Goal: Feedback & Contribution: Contribute content

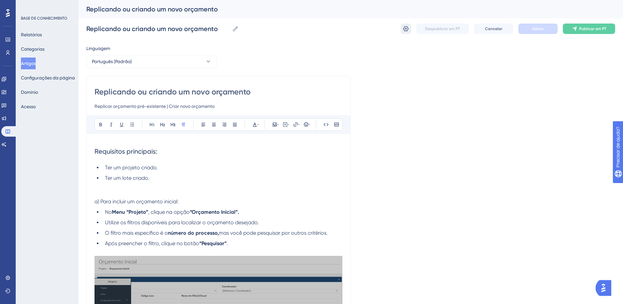
click at [406, 29] on icon at bounding box center [406, 28] width 6 height 5
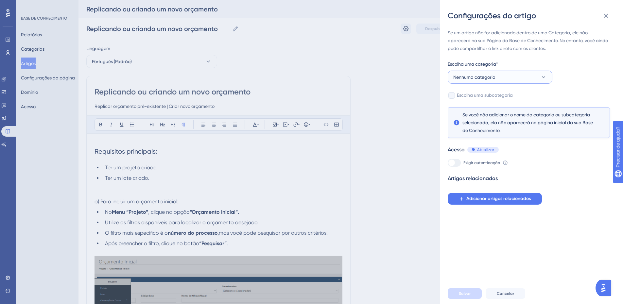
click at [517, 74] on button "Nenhuma categoria" at bounding box center [500, 77] width 105 height 13
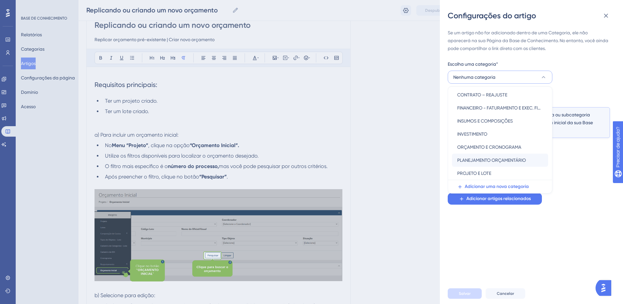
scroll to position [65, 0]
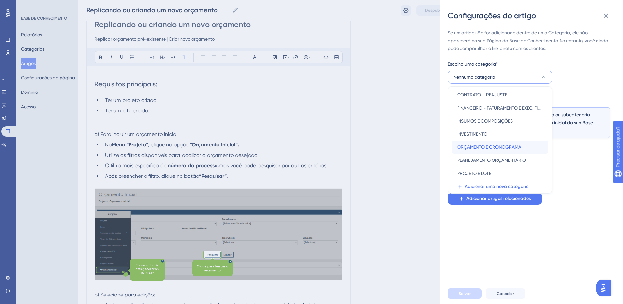
click at [486, 149] on font "ORÇAMENTO E CRONOGRAMA" at bounding box center [489, 147] width 64 height 5
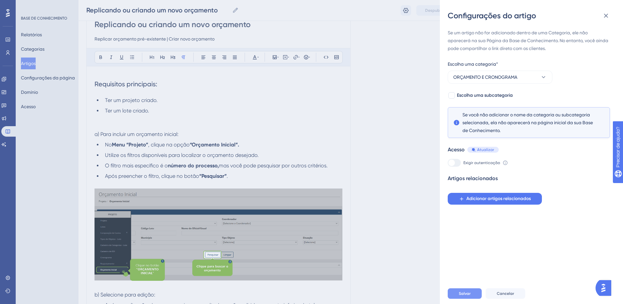
click at [473, 299] on button "Salvar" at bounding box center [465, 294] width 34 height 10
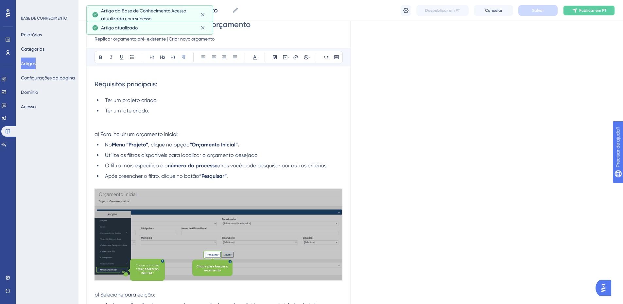
click at [593, 10] on font "Publicar em PT" at bounding box center [592, 10] width 27 height 5
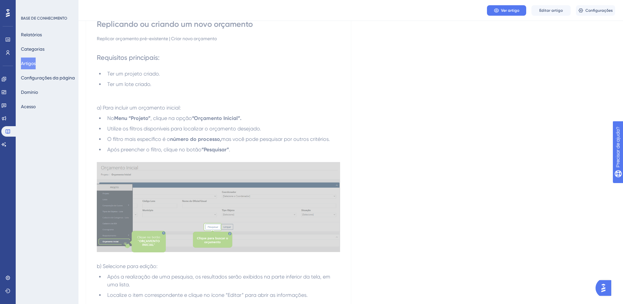
click at [36, 62] on font "Artigos" at bounding box center [28, 63] width 15 height 5
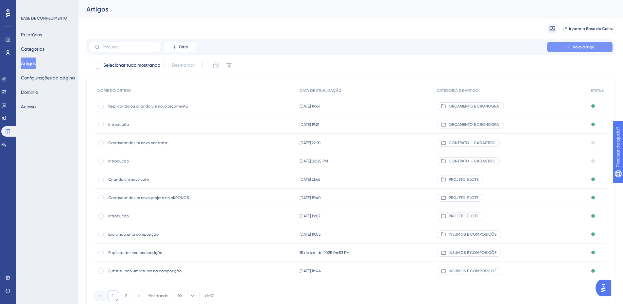
click at [573, 48] on font "Novo artigo" at bounding box center [584, 47] width 22 height 5
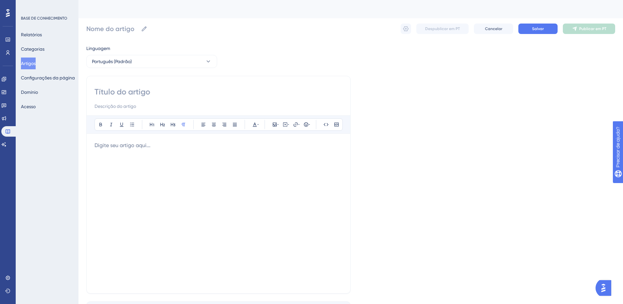
click at [109, 88] on input at bounding box center [219, 92] width 248 height 10
paste input "Configurando os parâmetros"
type input "Configurando os parâmetros"
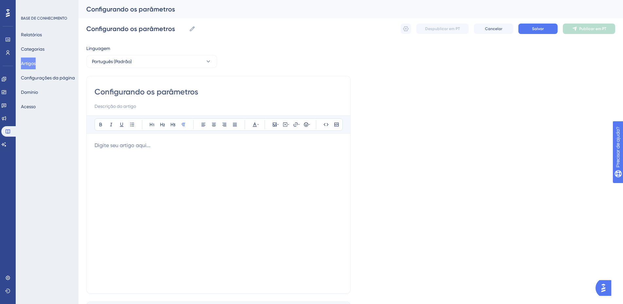
click at [111, 145] on p at bounding box center [219, 146] width 248 height 8
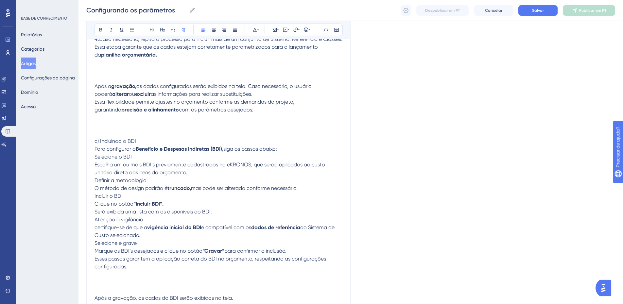
click at [127, 111] on span "Essa flexibilidade permite ajustes no orçamento conforme as demandas do projeto…" at bounding box center [195, 106] width 201 height 14
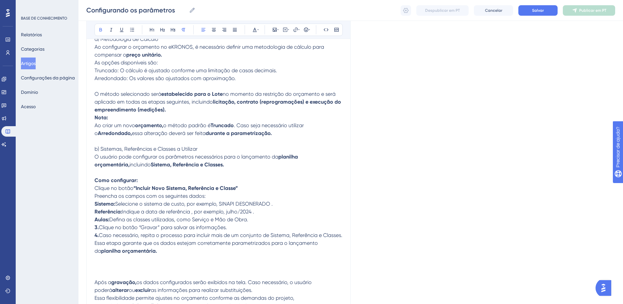
click at [128, 109] on strong "licitação, contrato (reprogramações) e execução do empreendimento (medições)." at bounding box center [219, 106] width 248 height 14
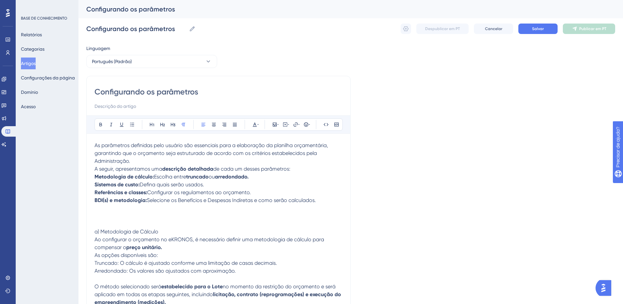
drag, startPoint x: 98, startPoint y: 146, endPoint x: 94, endPoint y: 146, distance: 4.6
click at [134, 161] on p "Os parâmetros definidos pelo usuário são essenciais para a elaboração da planil…" at bounding box center [219, 154] width 248 height 24
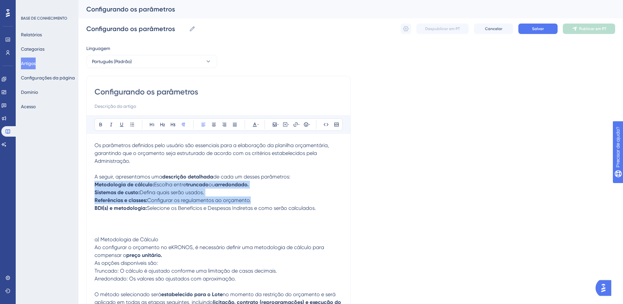
drag, startPoint x: 95, startPoint y: 185, endPoint x: 114, endPoint y: 212, distance: 32.5
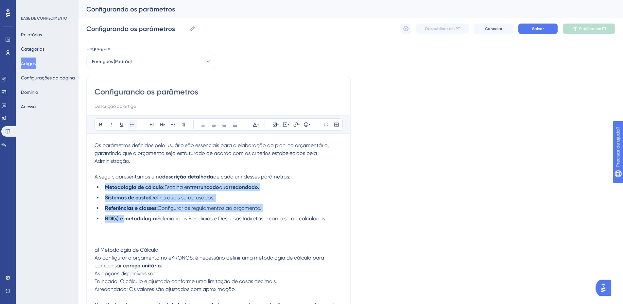
click at [133, 125] on icon at bounding box center [132, 124] width 5 height 5
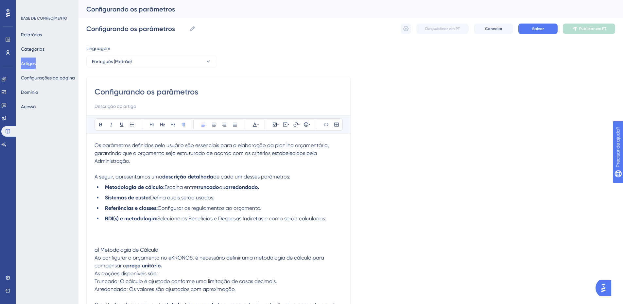
click at [107, 233] on p at bounding box center [219, 235] width 248 height 8
click at [272, 125] on button at bounding box center [274, 124] width 9 height 9
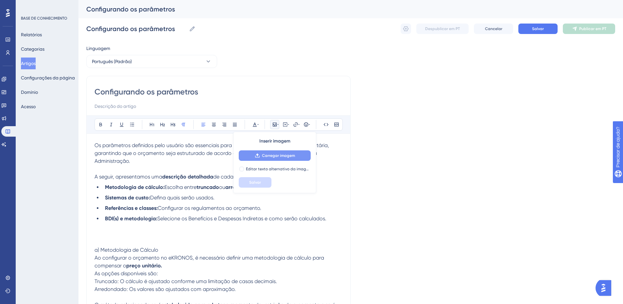
click at [269, 157] on font "Carregar imagem" at bounding box center [278, 155] width 33 height 5
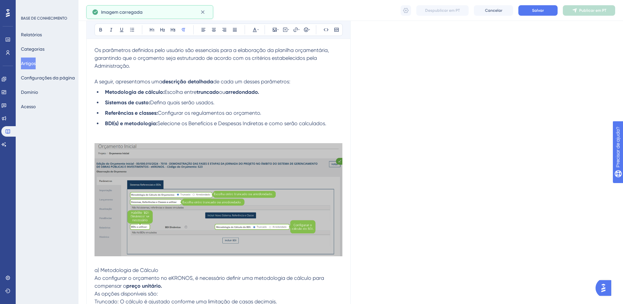
scroll to position [109, 0]
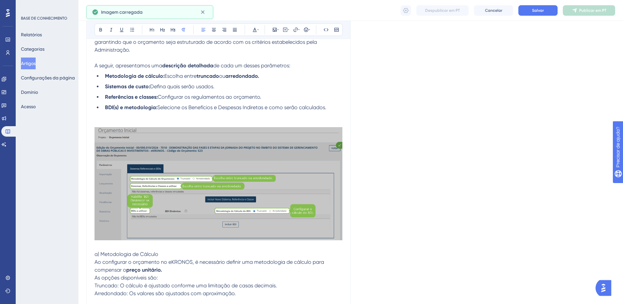
click at [115, 117] on p at bounding box center [219, 116] width 248 height 8
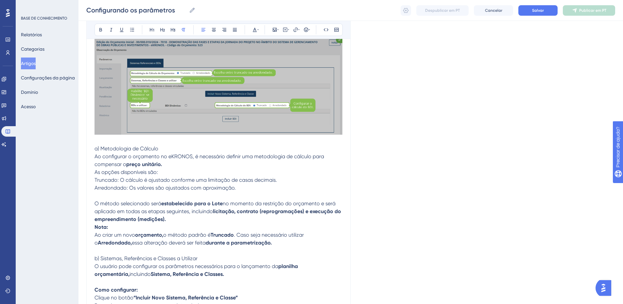
scroll to position [207, 0]
click at [168, 149] on p "a) Metodologia de Cálculo" at bounding box center [219, 149] width 248 height 8
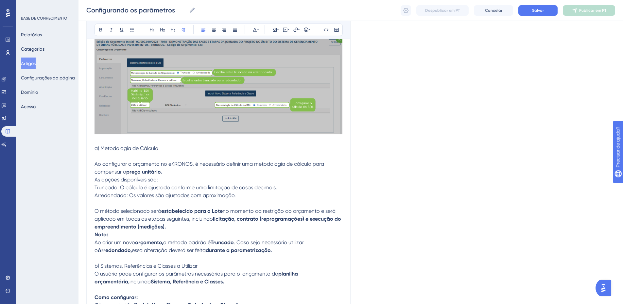
click at [169, 174] on p "Ao configurar o orçamento no eKRONOS, é necessário definir uma metodologia de c…" at bounding box center [219, 168] width 248 height 16
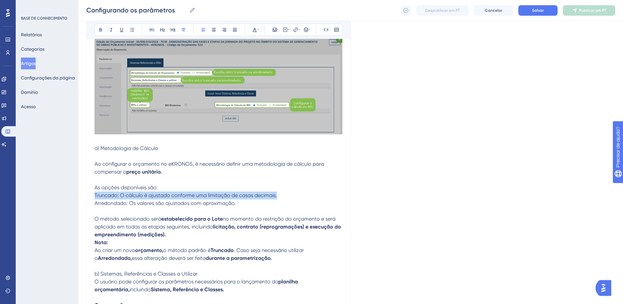
drag, startPoint x: 97, startPoint y: 193, endPoint x: 105, endPoint y: 204, distance: 13.4
click at [105, 204] on div "Os parâmetros definidos pelo usuário são essenciais para a elaboração da planil…" at bounding box center [219, 277] width 248 height 691
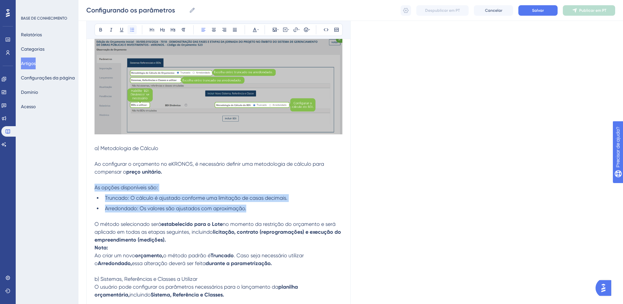
click at [133, 28] on icon at bounding box center [132, 30] width 4 height 4
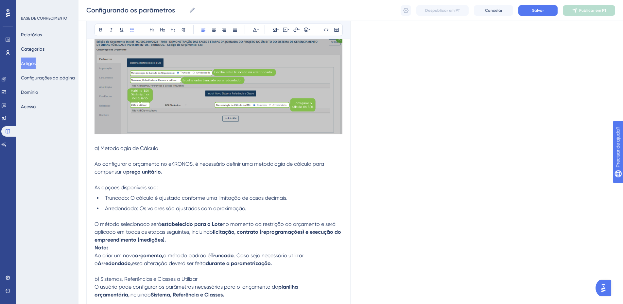
click at [121, 217] on p at bounding box center [219, 217] width 248 height 8
click at [177, 241] on p "O método selecionado será estabelecido para o Lote no momento da restrição do o…" at bounding box center [219, 233] width 248 height 24
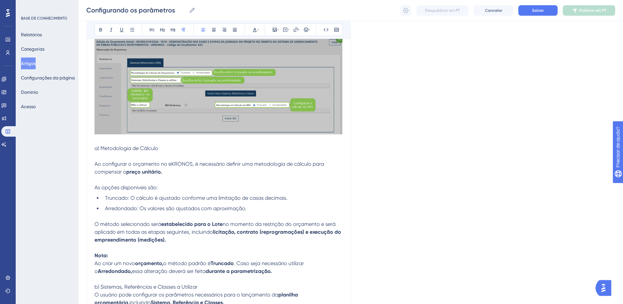
click at [283, 275] on p at bounding box center [219, 279] width 248 height 8
click at [207, 292] on span "O usuário pode configurar os parâmetros necessários para o lançamento da" at bounding box center [187, 295] width 184 height 6
click at [206, 288] on p "b) Sistemas, Referências e Classes a Utilizar" at bounding box center [219, 287] width 248 height 8
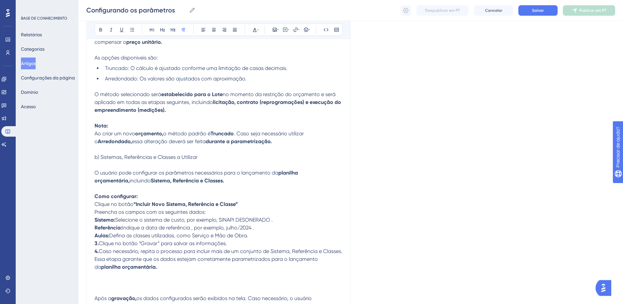
scroll to position [337, 0]
click at [95, 205] on span "Clique no botão" at bounding box center [114, 204] width 39 height 6
drag, startPoint x: 97, startPoint y: 205, endPoint x: 92, endPoint y: 205, distance: 4.9
click at [92, 205] on div "Configurando os parâmetros Audacioso itálico Sublinhado Ponto de bala Título 1 …" at bounding box center [218, 129] width 264 height 786
click at [97, 204] on span "1. Clique no botão" at bounding box center [116, 204] width 43 height 6
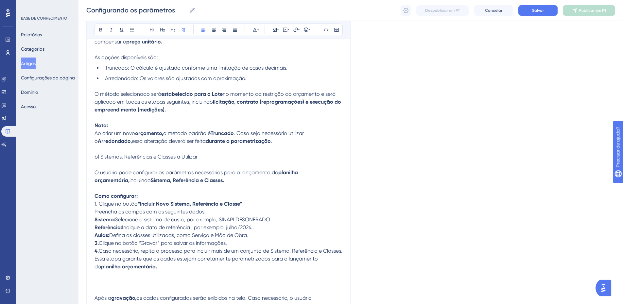
drag, startPoint x: 98, startPoint y: 204, endPoint x: 93, endPoint y: 204, distance: 5.2
click at [93, 204] on div "Configurando os parâmetros Audacioso itálico Sublinhado Ponto de bala Título 1 …" at bounding box center [218, 129] width 264 height 786
click at [98, 30] on icon at bounding box center [100, 29] width 5 height 5
click at [151, 194] on p "Como configurar:" at bounding box center [219, 196] width 248 height 8
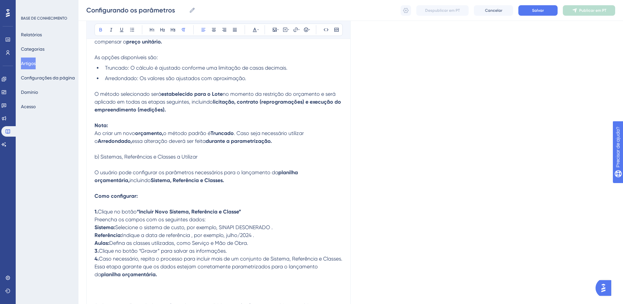
click at [255, 212] on p "1. Clique no botão “Incluir Novo Sistema, Referência e Classe”" at bounding box center [219, 212] width 248 height 8
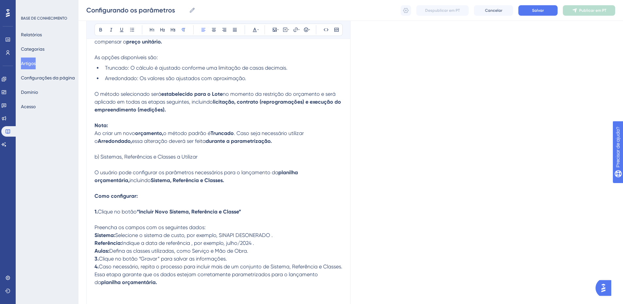
click at [96, 227] on span "Preencha os campos com os seguintes dados:" at bounding box center [150, 227] width 111 height 6
drag, startPoint x: 99, startPoint y: 227, endPoint x: 95, endPoint y: 228, distance: 4.6
click at [95, 228] on span "2. Preencha os campos com os seguintes dados:" at bounding box center [153, 227] width 116 height 6
click at [100, 30] on icon at bounding box center [100, 29] width 5 height 5
click at [111, 236] on strong "Sistema:" at bounding box center [105, 235] width 21 height 6
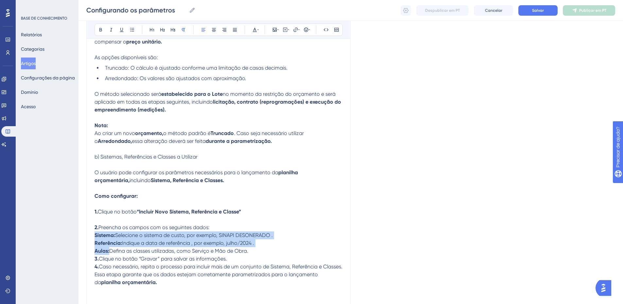
drag, startPoint x: 107, startPoint y: 236, endPoint x: 112, endPoint y: 250, distance: 14.5
click at [112, 250] on div "Os parâmetros definidos pelo usuário são essenciais para a elaboração da planil…" at bounding box center [219, 166] width 248 height 728
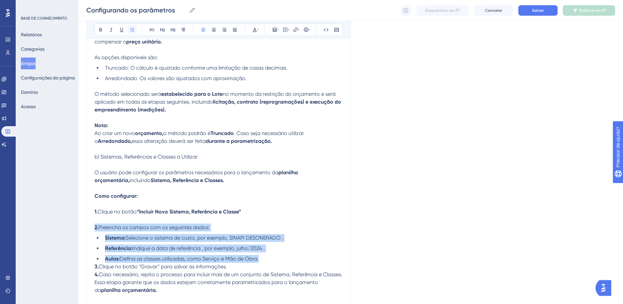
click at [133, 29] on icon at bounding box center [132, 29] width 5 height 5
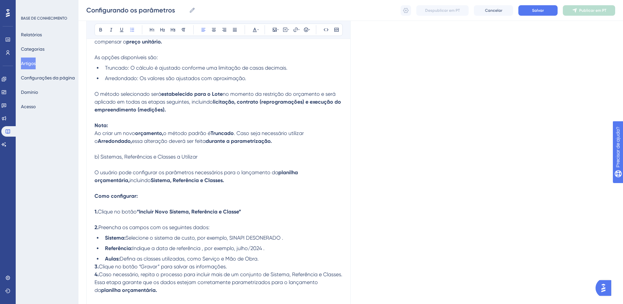
click at [103, 239] on li "Sistema: Selecione o sistema de custo, por exemplo, SINAPI DESONERADO ." at bounding box center [222, 238] width 240 height 8
click at [268, 260] on li "Aulas: Defina as classes utilizadas, como Serviço e Mão de Obra." at bounding box center [222, 259] width 240 height 8
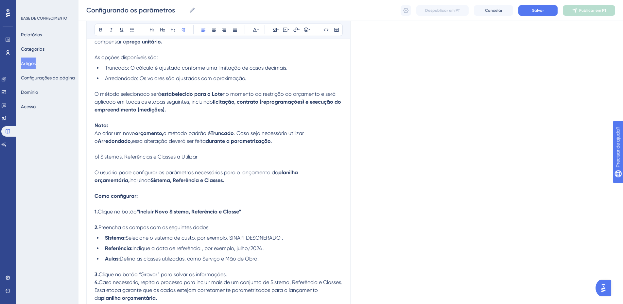
click at [244, 273] on p "3. Clique no botão “Gravar” para salvar as informações." at bounding box center [219, 275] width 248 height 8
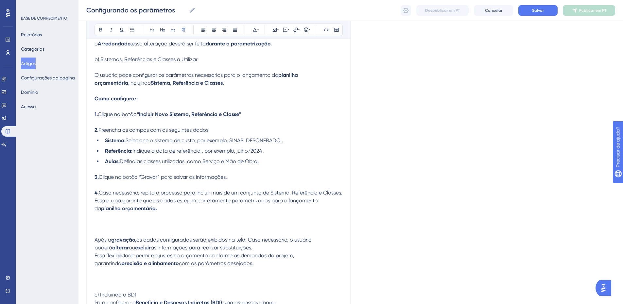
scroll to position [435, 0]
click at [123, 197] on p "4. Caso necessário, repita o processo para incluir mais de um conjunto de Siste…" at bounding box center [219, 193] width 248 height 8
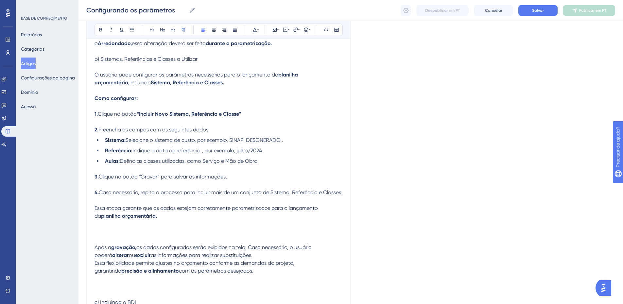
click at [116, 236] on p at bounding box center [219, 232] width 248 height 8
click at [274, 30] on icon at bounding box center [275, 30] width 4 height 4
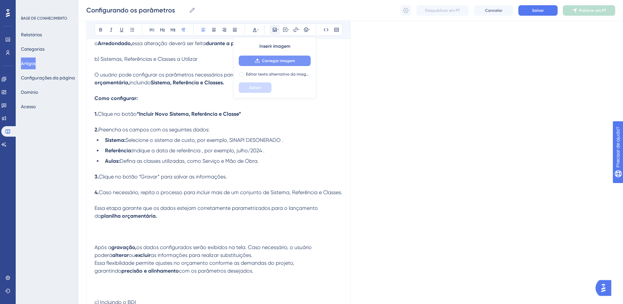
click at [262, 60] on font "Carregar imagem" at bounding box center [278, 61] width 33 height 5
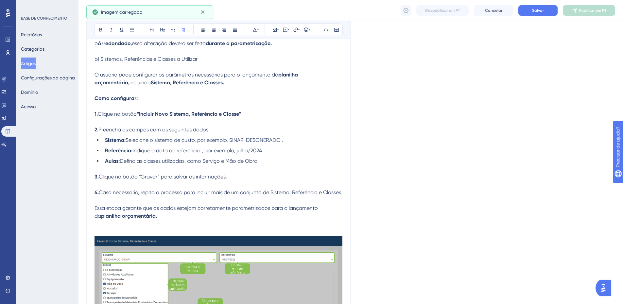
scroll to position [464, 0]
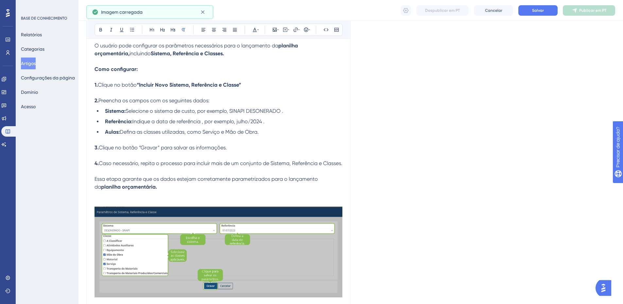
click at [132, 199] on p at bounding box center [219, 195] width 248 height 8
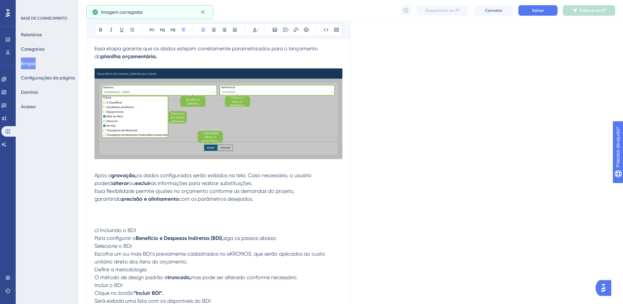
scroll to position [595, 0]
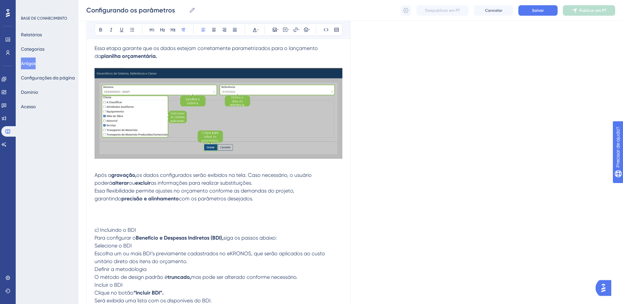
click at [242, 187] on p "Após a gravação, os dados configurados serão exibidos na tela. Caso necessário,…" at bounding box center [219, 179] width 248 height 16
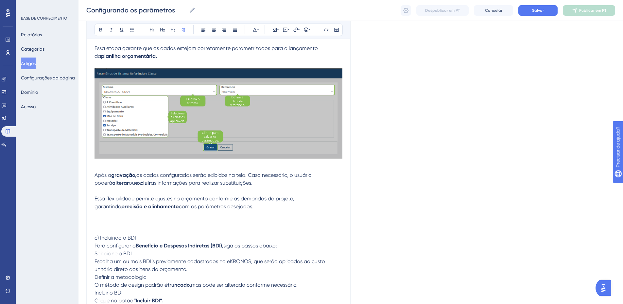
click at [103, 226] on p at bounding box center [219, 223] width 248 height 8
click at [274, 28] on icon at bounding box center [274, 29] width 5 height 5
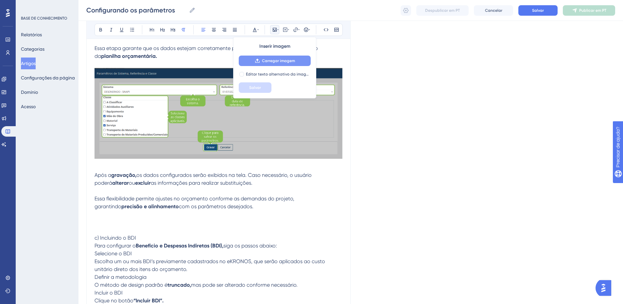
click at [272, 60] on font "Carregar imagem" at bounding box center [278, 61] width 33 height 5
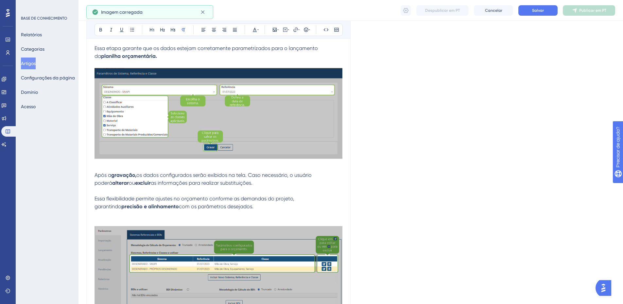
scroll to position [614, 0]
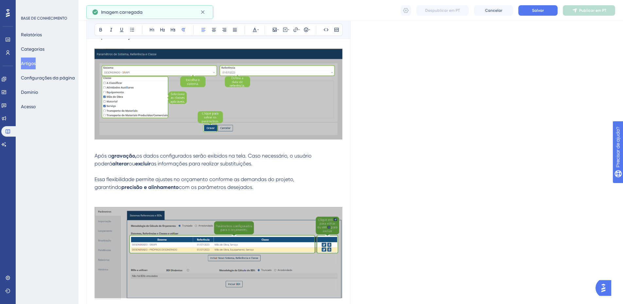
click at [142, 199] on p at bounding box center [219, 195] width 248 height 8
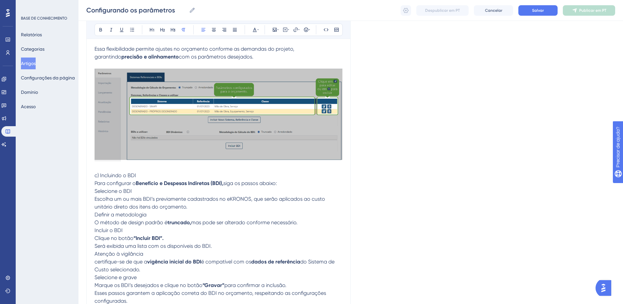
scroll to position [745, 0]
click at [149, 179] on p "c) Incluindo o BDI" at bounding box center [219, 175] width 248 height 8
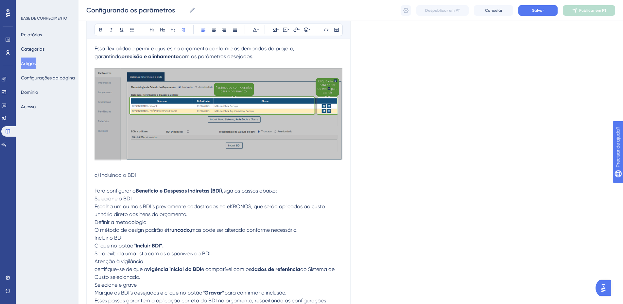
click at [289, 195] on p "Para configurar o Benefício e Despesas Indiretas (BDI), siga os passos abaixo:" at bounding box center [219, 191] width 248 height 8
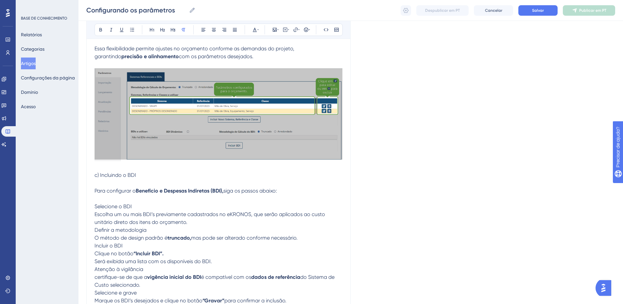
click at [97, 210] on span "Selecione o BDI" at bounding box center [113, 207] width 37 height 6
click at [97, 222] on span "Escolha um ou mais BDI’s previamente cadastrados no eKRONOS, que serão aplicado…" at bounding box center [211, 218] width 232 height 14
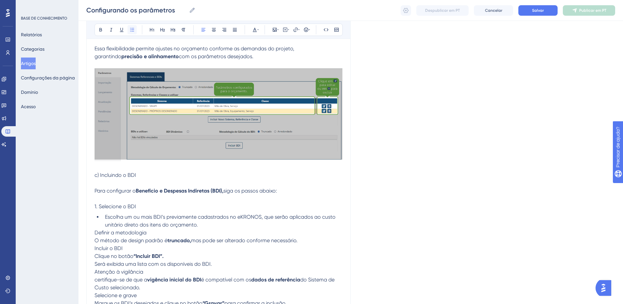
click at [134, 30] on icon at bounding box center [132, 29] width 5 height 5
click at [202, 229] on li "Escolha um ou mais BDI’s previamente cadastrados no eKRONOS, que serão aplicado…" at bounding box center [222, 221] width 240 height 16
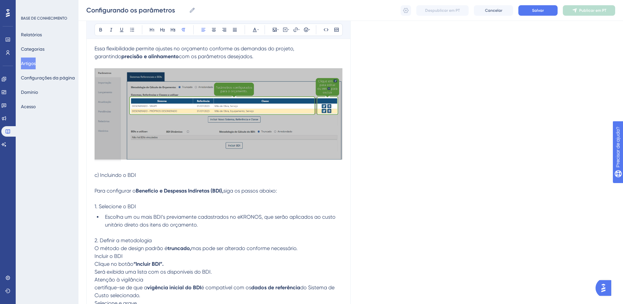
click at [97, 252] on span "O método de design padrão é" at bounding box center [131, 248] width 73 height 6
click at [134, 29] on icon at bounding box center [132, 29] width 5 height 5
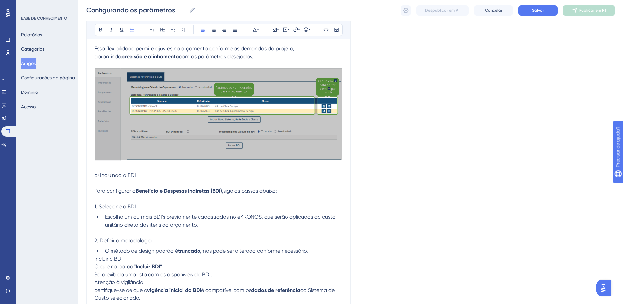
click at [95, 262] on span "Incluir o BDI" at bounding box center [109, 259] width 28 height 6
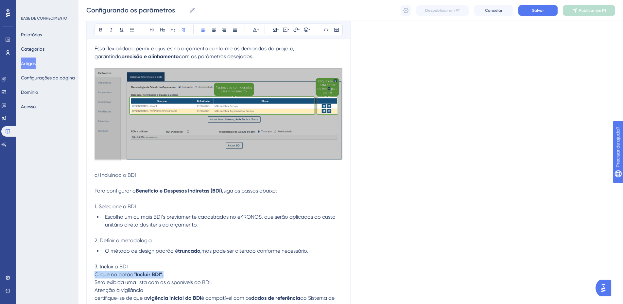
drag, startPoint x: 132, startPoint y: 282, endPoint x: 132, endPoint y: 291, distance: 8.2
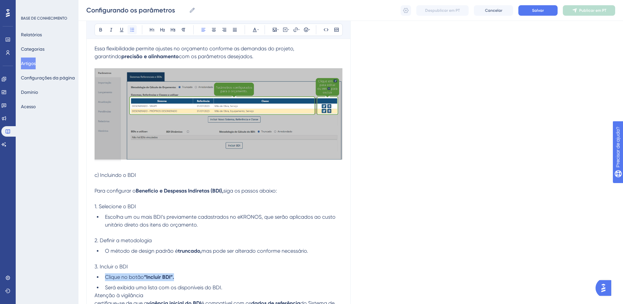
click at [131, 30] on icon at bounding box center [132, 29] width 5 height 5
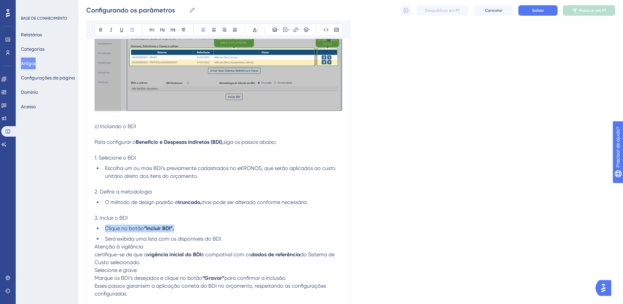
scroll to position [810, 0]
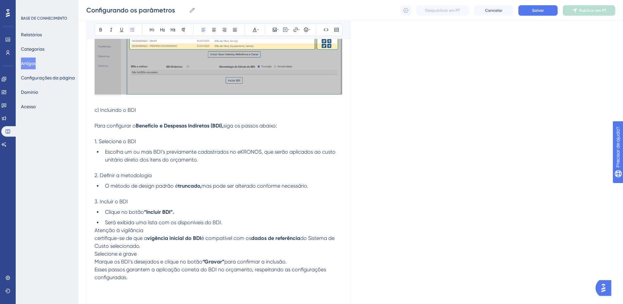
click at [95, 234] on span "Atenção à vigilância" at bounding box center [119, 230] width 49 height 6
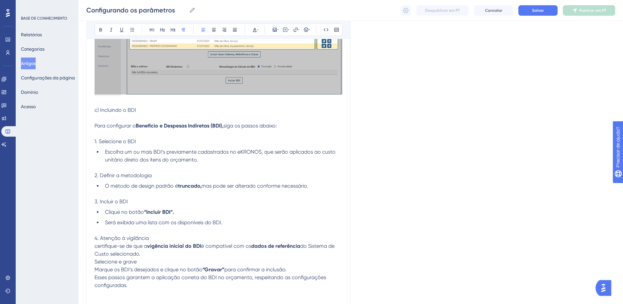
drag, startPoint x: 101, startPoint y: 255, endPoint x: 102, endPoint y: 258, distance: 3.7
click at [102, 258] on p "certifique-se de que a vigência inicial do BDI é compatível com os dados de ref…" at bounding box center [219, 250] width 248 height 16
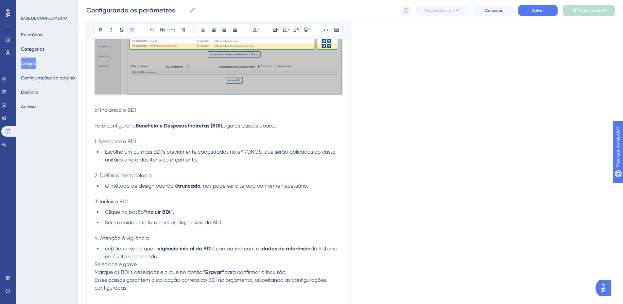
click at [133, 29] on icon at bounding box center [132, 29] width 5 height 5
click at [96, 268] on span "Selecione e grave" at bounding box center [116, 264] width 42 height 6
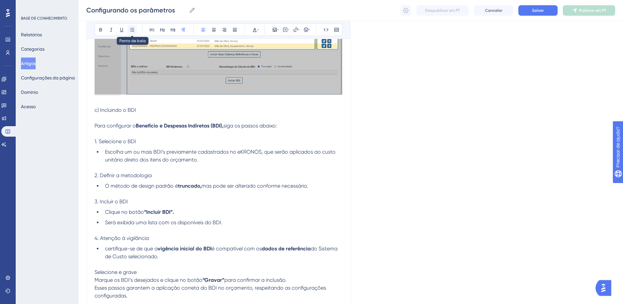
click at [132, 29] on icon at bounding box center [132, 29] width 5 height 5
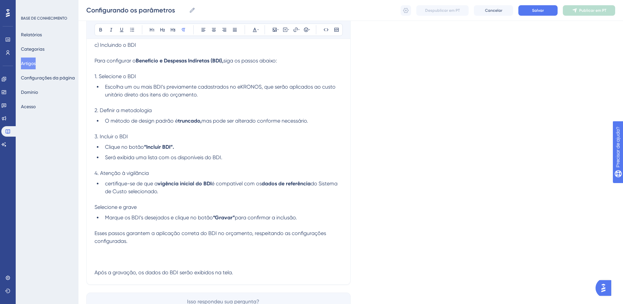
scroll to position [876, 0]
click at [100, 261] on p at bounding box center [219, 257] width 248 height 8
click at [275, 30] on icon at bounding box center [275, 30] width 4 height 4
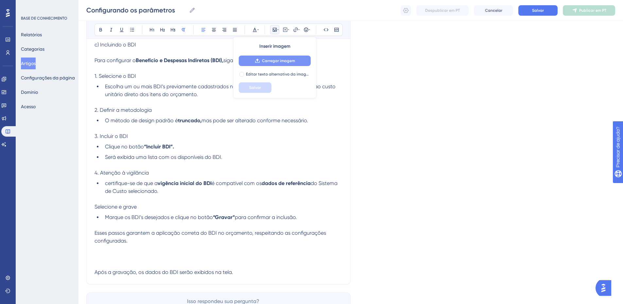
click at [259, 62] on icon at bounding box center [257, 61] width 4 height 4
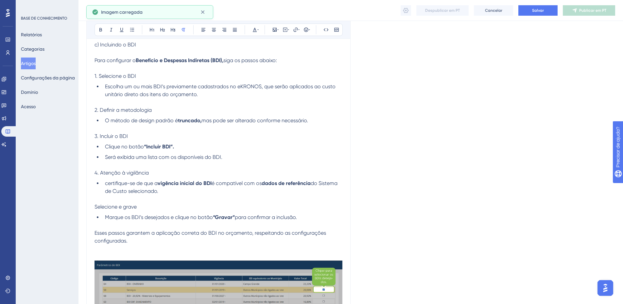
scroll to position [954, 0]
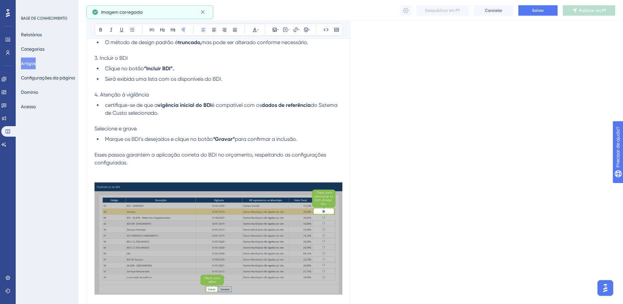
click at [121, 175] on p at bounding box center [219, 171] width 248 height 8
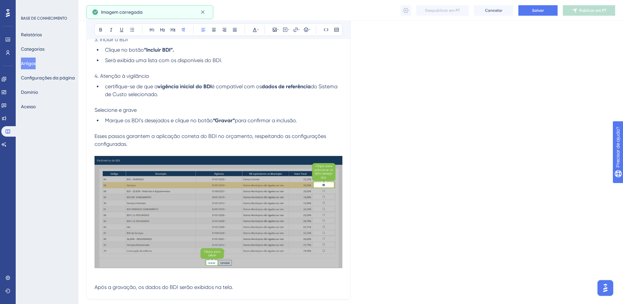
scroll to position [1036, 0]
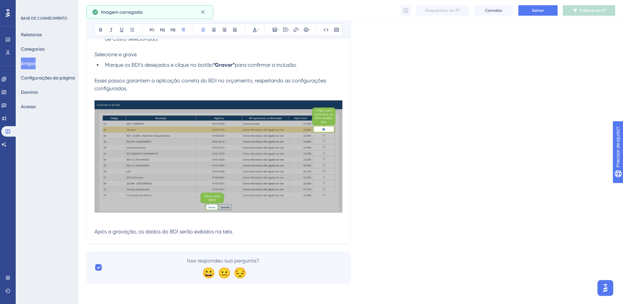
click at [108, 222] on p at bounding box center [219, 224] width 248 height 8
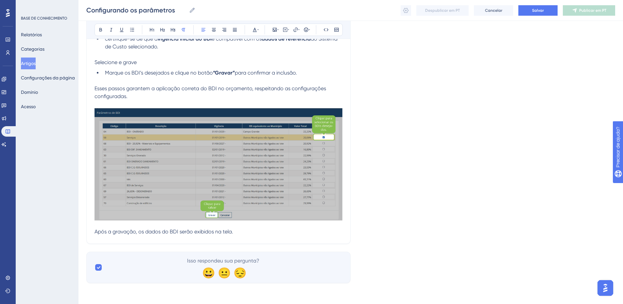
click at [247, 234] on p "Após a gravação, os dados do BDI serão exibidos na tela." at bounding box center [219, 232] width 248 height 8
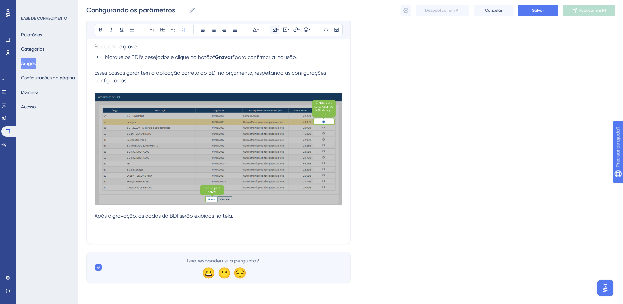
click at [275, 28] on icon at bounding box center [274, 29] width 5 height 5
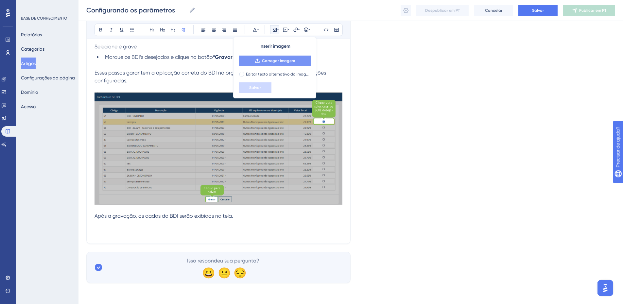
click at [272, 62] on font "Carregar imagem" at bounding box center [278, 61] width 33 height 5
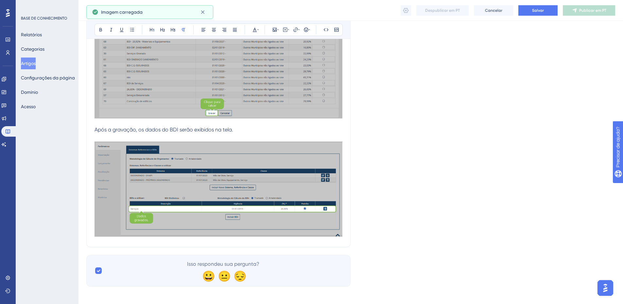
scroll to position [1133, 0]
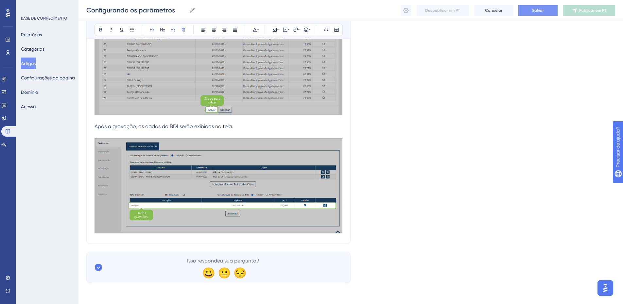
click at [540, 10] on font "Salvar" at bounding box center [538, 10] width 12 height 5
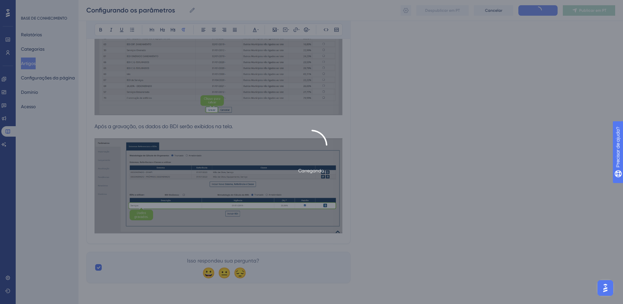
scroll to position [659, 0]
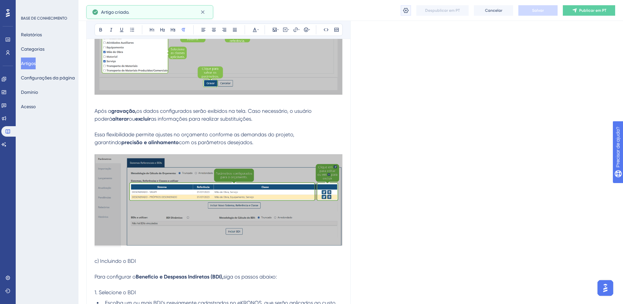
click at [409, 9] on icon at bounding box center [406, 10] width 7 height 7
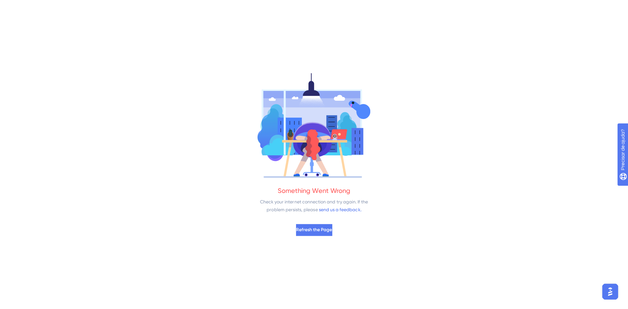
scroll to position [0, 0]
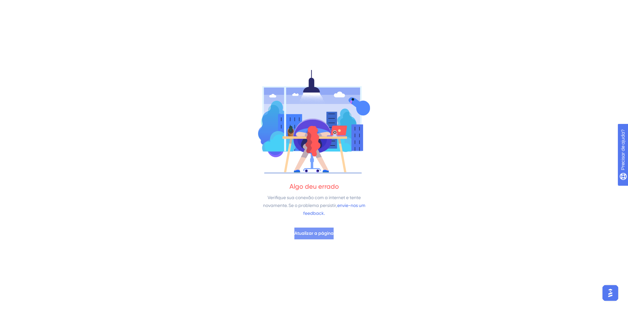
click at [313, 239] on button "Atualizar a página" at bounding box center [313, 234] width 39 height 12
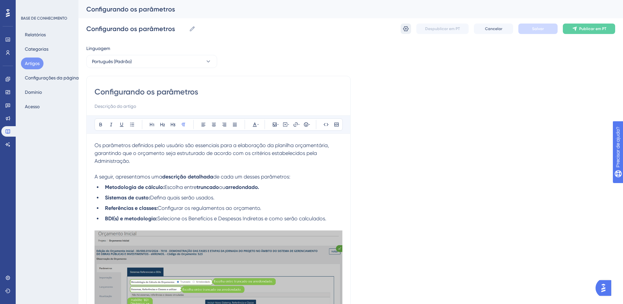
click at [407, 30] on icon at bounding box center [406, 29] width 7 height 7
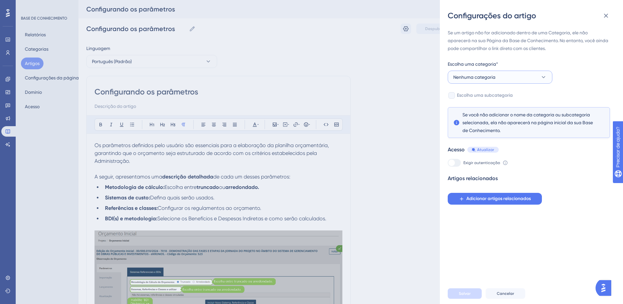
click at [498, 78] on button "Nenhuma categoria" at bounding box center [500, 77] width 105 height 13
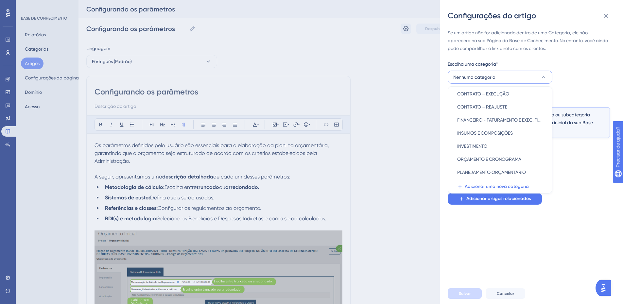
scroll to position [57, 0]
click at [500, 160] on font "ORÇAMENTO E CRONOGRAMA" at bounding box center [489, 158] width 64 height 5
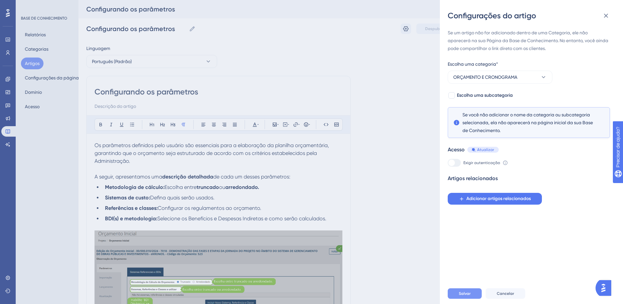
click at [457, 299] on button "Salvar" at bounding box center [465, 294] width 34 height 10
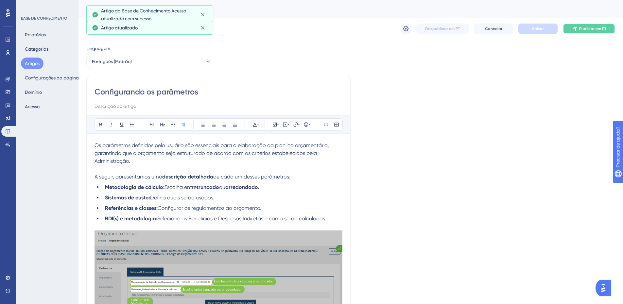
click at [574, 27] on icon at bounding box center [574, 28] width 5 height 5
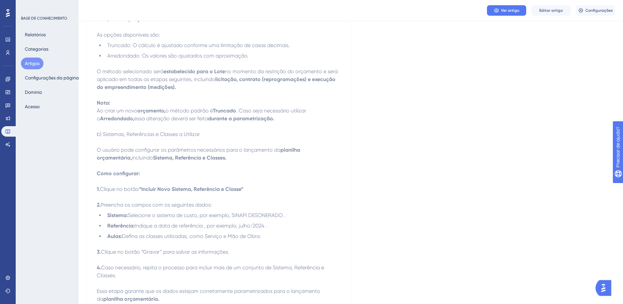
scroll to position [326, 0]
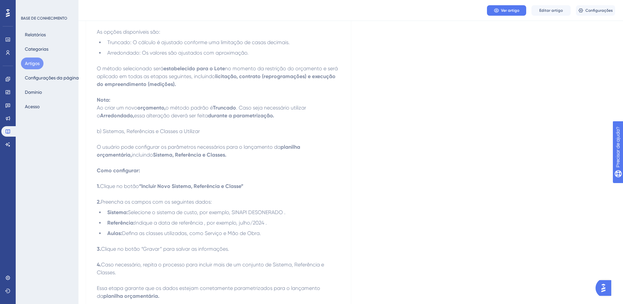
click at [27, 62] on font "Artigos" at bounding box center [32, 63] width 15 height 5
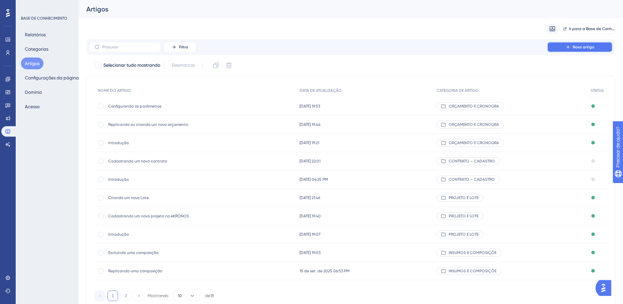
click at [571, 47] on icon at bounding box center [568, 46] width 5 height 5
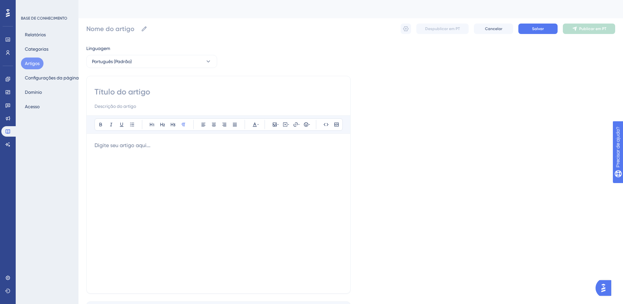
click at [102, 153] on div at bounding box center [219, 214] width 248 height 144
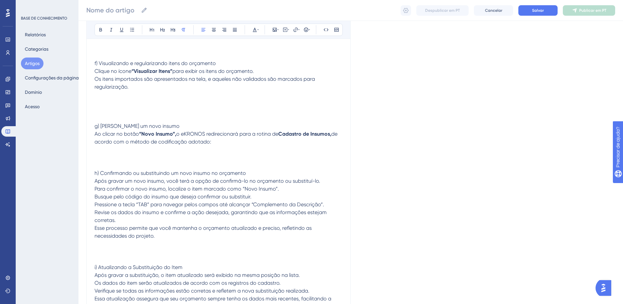
click at [110, 152] on p at bounding box center [219, 150] width 248 height 8
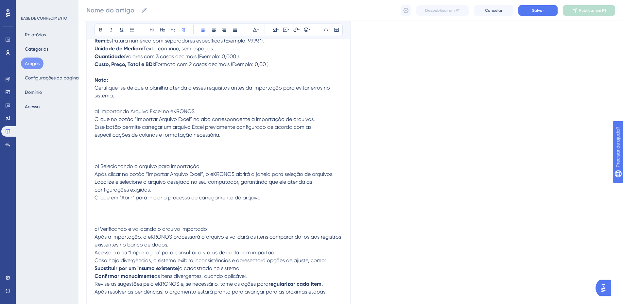
click at [110, 150] on p at bounding box center [219, 151] width 248 height 8
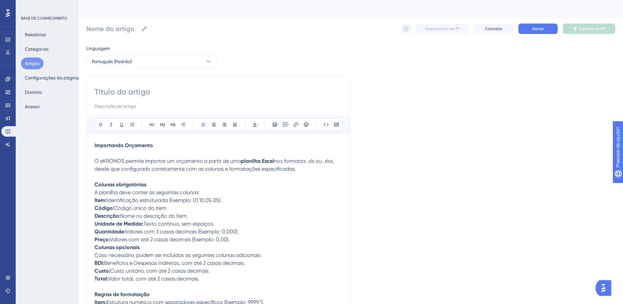
drag, startPoint x: 158, startPoint y: 146, endPoint x: 89, endPoint y: 148, distance: 69.1
click at [106, 90] on input at bounding box center [219, 92] width 248 height 10
click at [107, 92] on input at bounding box center [219, 92] width 248 height 10
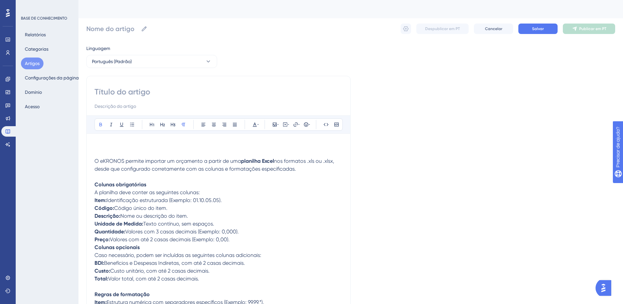
click at [100, 92] on input at bounding box center [219, 92] width 248 height 10
click at [490, 26] on button "Cancelar" at bounding box center [493, 29] width 39 height 10
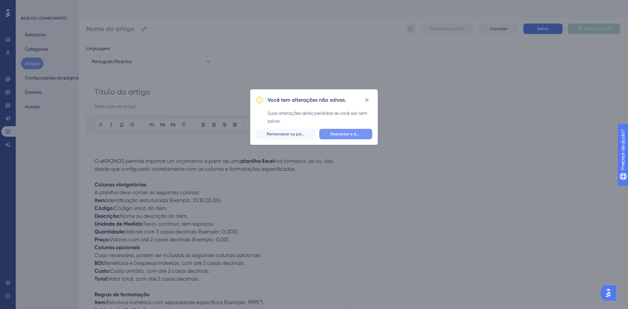
click at [339, 133] on font "Descartar e deixar" at bounding box center [347, 134] width 35 height 5
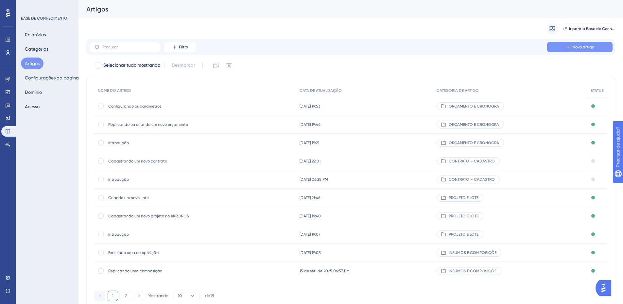
click at [577, 48] on font "Novo artigo" at bounding box center [584, 47] width 22 height 5
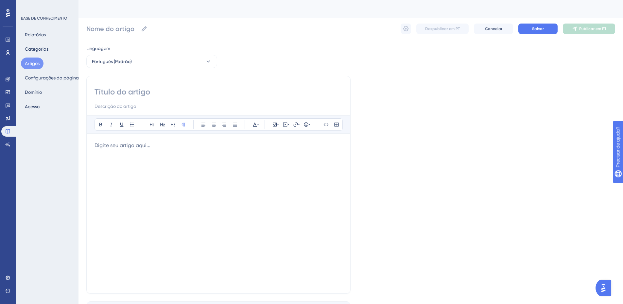
click at [135, 95] on input at bounding box center [219, 92] width 248 height 10
paste input "Importando Orçamento"
type input "Importando Orçamento"
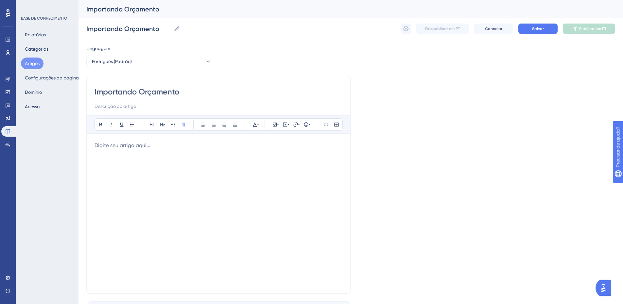
click at [156, 162] on div at bounding box center [219, 214] width 248 height 144
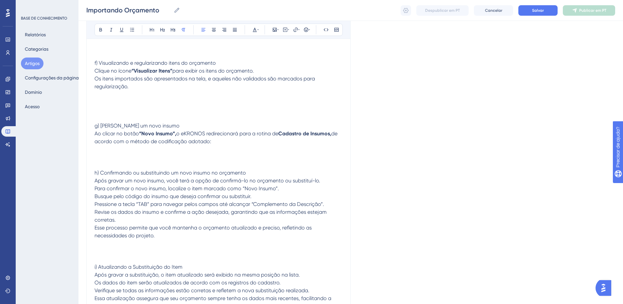
click at [196, 133] on span "o eKRONOS redirecionará para a rotina de" at bounding box center [227, 134] width 102 height 6
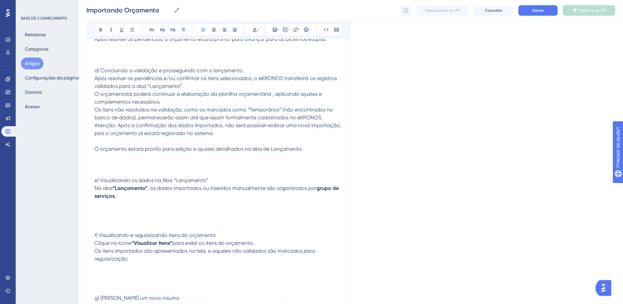
click at [183, 120] on span "Os itens não resolvidos na validação, como os marcados como “Temporários” (não …" at bounding box center [215, 114] width 240 height 14
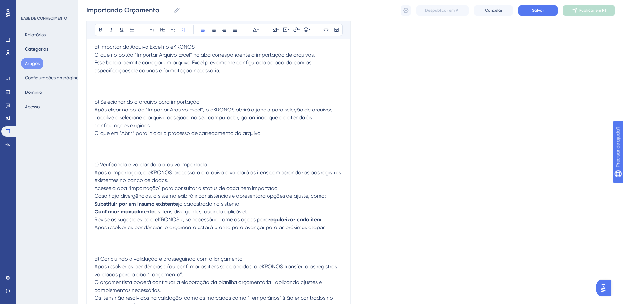
click at [179, 124] on p "Localize e selecione o arquivo desejado no seu computador, garantindo que ele a…" at bounding box center [219, 122] width 248 height 16
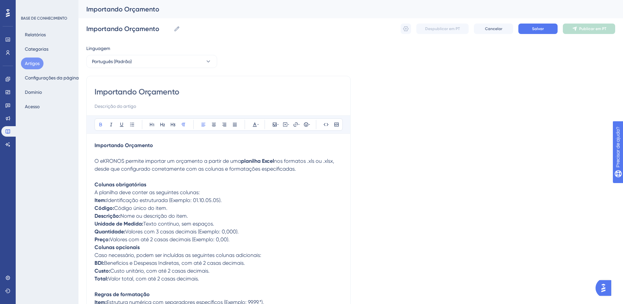
click at [156, 144] on p "Importando Orçamento" at bounding box center [219, 146] width 248 height 8
drag, startPoint x: 158, startPoint y: 145, endPoint x: 86, endPoint y: 144, distance: 71.7
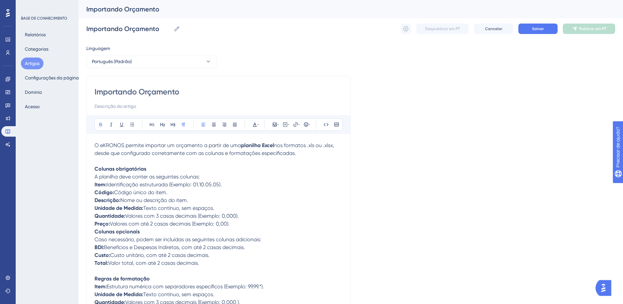
click at [161, 168] on p "Colunas obrigatórias" at bounding box center [219, 169] width 248 height 8
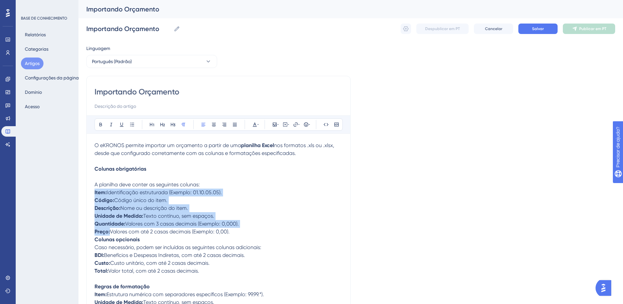
drag, startPoint x: 99, startPoint y: 194, endPoint x: 125, endPoint y: 231, distance: 45.2
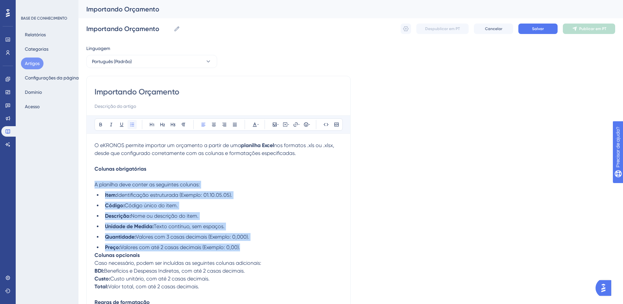
click at [132, 125] on icon at bounding box center [132, 125] width 4 height 4
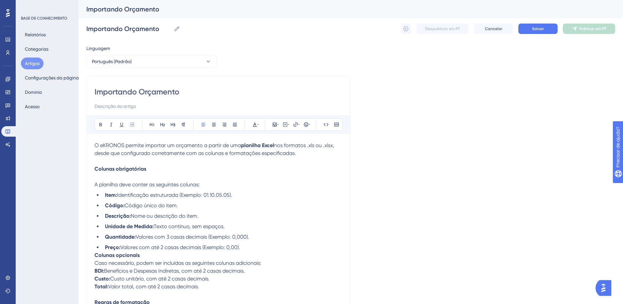
click at [245, 247] on li "Preço: Valores com até 2 casas decimais (Exemplo: 0,00)." at bounding box center [222, 248] width 240 height 8
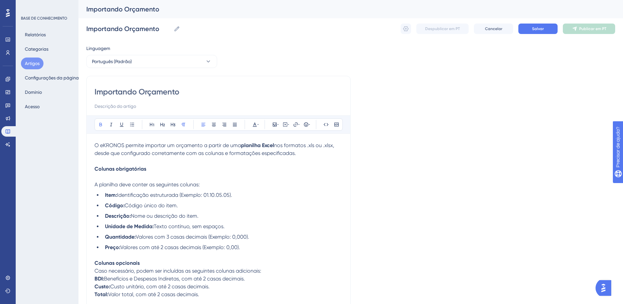
click at [142, 262] on p "Colunas opcionais" at bounding box center [219, 263] width 248 height 8
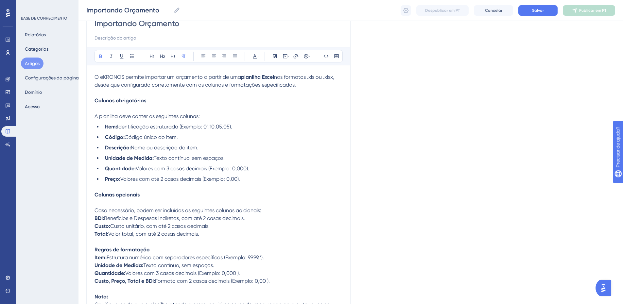
scroll to position [65, 0]
click at [97, 110] on p at bounding box center [219, 109] width 248 height 8
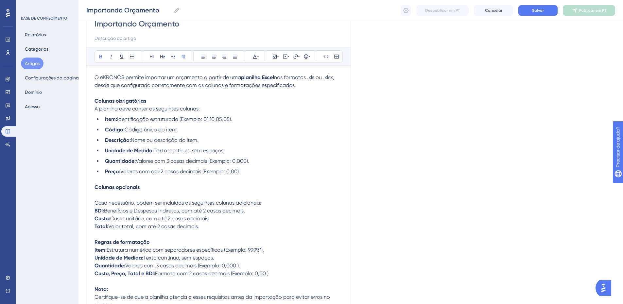
click at [106, 195] on p at bounding box center [219, 195] width 248 height 8
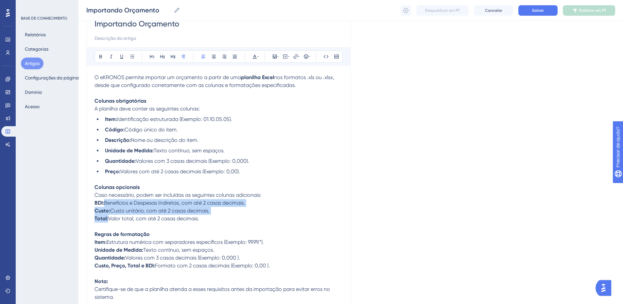
drag, startPoint x: 215, startPoint y: 204, endPoint x: 212, endPoint y: 220, distance: 16.0
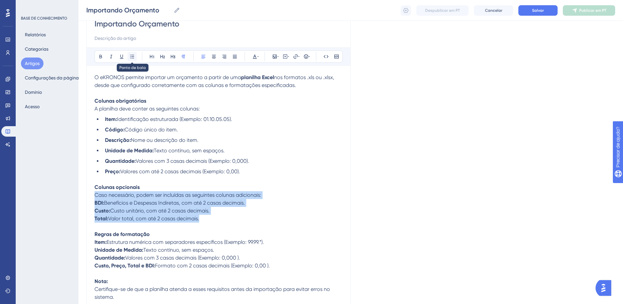
click at [132, 56] on icon at bounding box center [132, 56] width 5 height 5
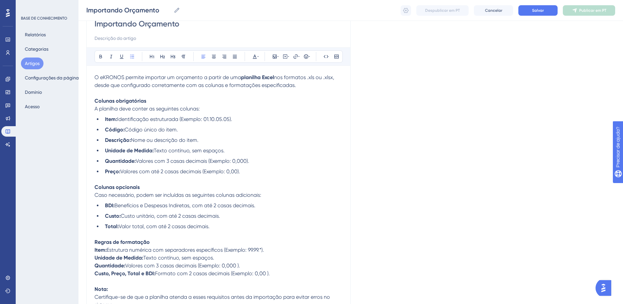
click at [143, 187] on p "Colunas opcionais" at bounding box center [219, 188] width 248 height 8
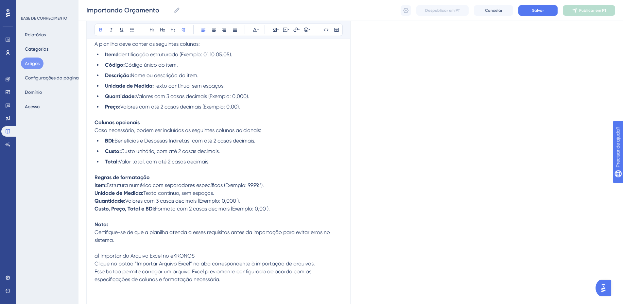
scroll to position [131, 0]
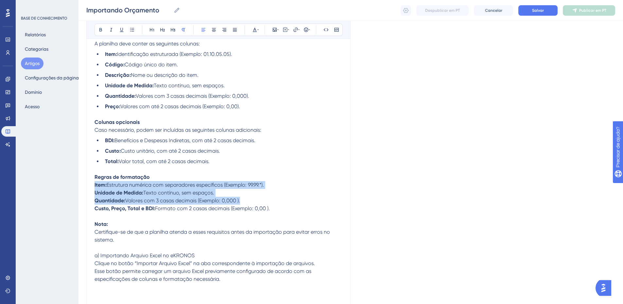
drag, startPoint x: 106, startPoint y: 185, endPoint x: 116, endPoint y: 209, distance: 25.8
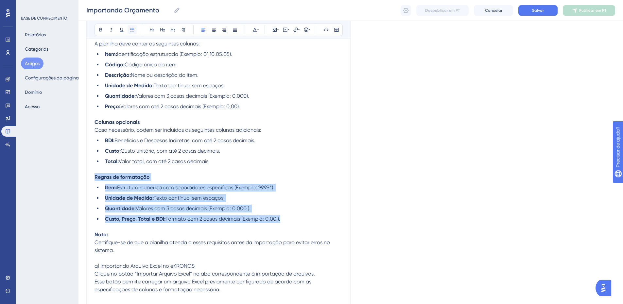
click at [132, 29] on icon at bounding box center [132, 29] width 5 height 5
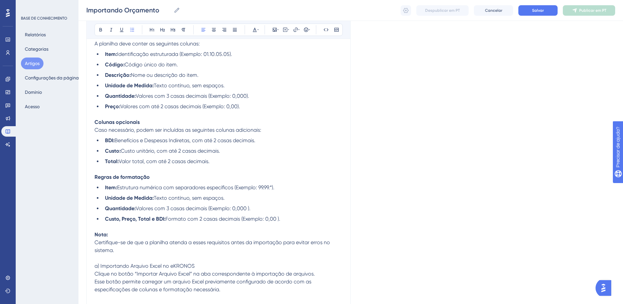
click at [120, 236] on p "Nota:" at bounding box center [219, 235] width 248 height 8
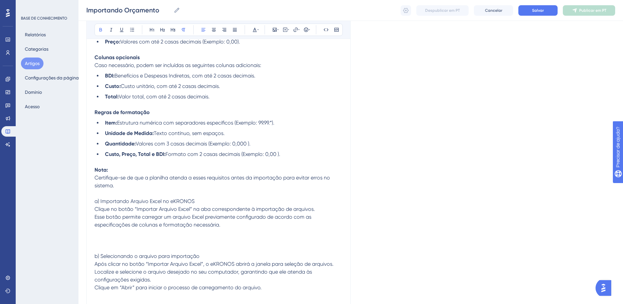
scroll to position [196, 0]
click at [209, 256] on p "b) Selecionando o arquivo para importação" at bounding box center [219, 256] width 248 height 8
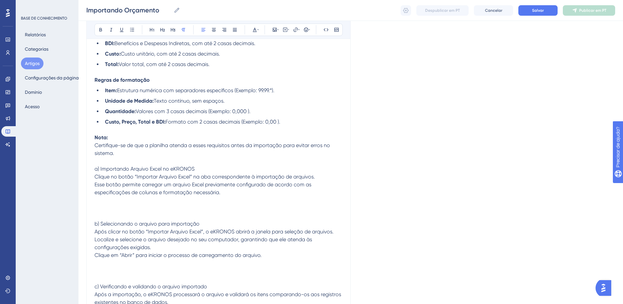
scroll to position [228, 0]
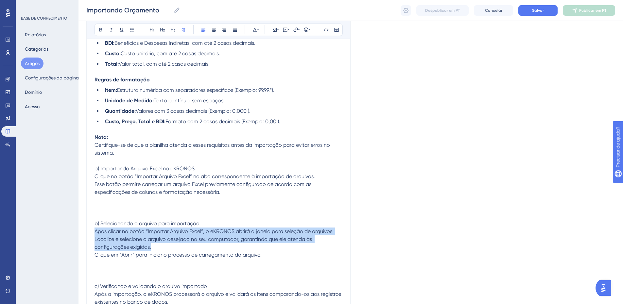
drag, startPoint x: 106, startPoint y: 232, endPoint x: 109, endPoint y: 255, distance: 23.4
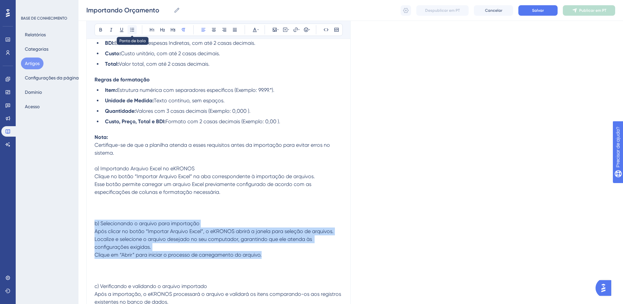
click at [132, 29] on icon at bounding box center [132, 29] width 5 height 5
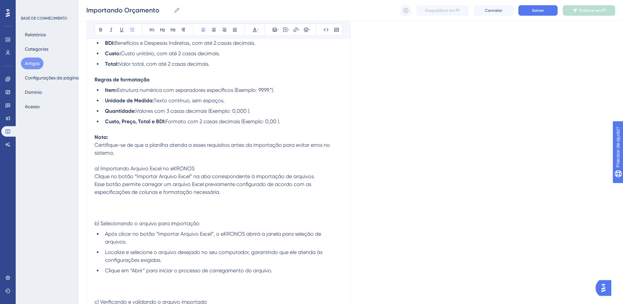
click at [142, 273] on span "Clique em “Abrir” para iniciar o processo de carregamento do arquivo." at bounding box center [188, 271] width 167 height 6
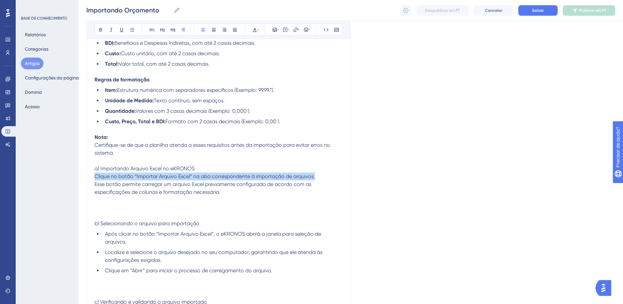
drag, startPoint x: 107, startPoint y: 175, endPoint x: 112, endPoint y: 194, distance: 20.2
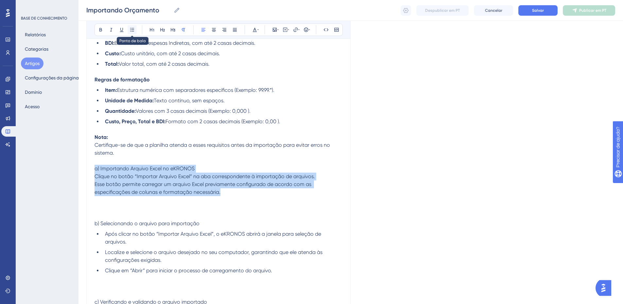
click at [130, 30] on button at bounding box center [132, 29] width 9 height 9
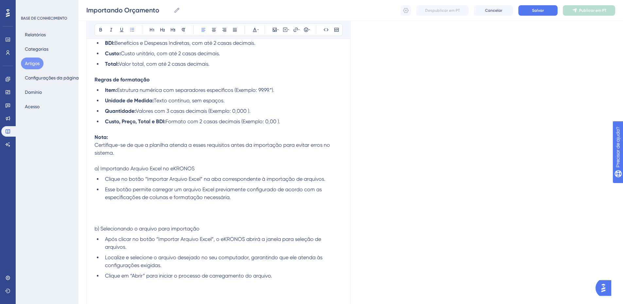
click at [148, 214] on p at bounding box center [219, 213] width 248 height 8
click at [275, 30] on icon at bounding box center [274, 29] width 5 height 5
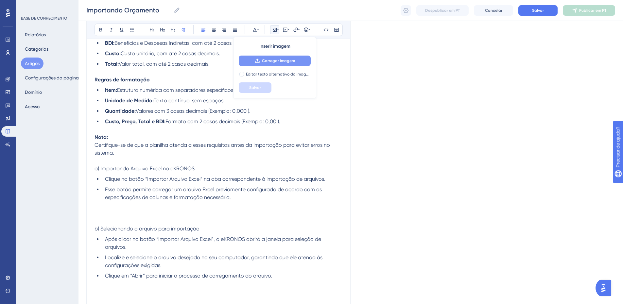
click at [274, 61] on font "Carregar imagem" at bounding box center [278, 61] width 33 height 5
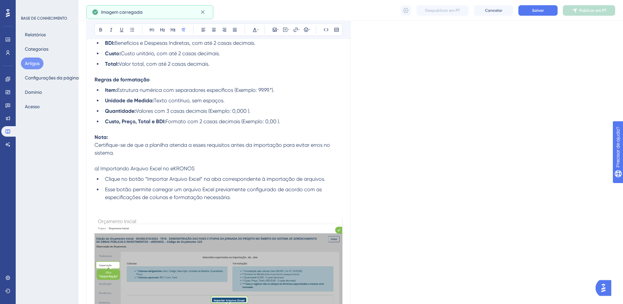
scroll to position [244, 0]
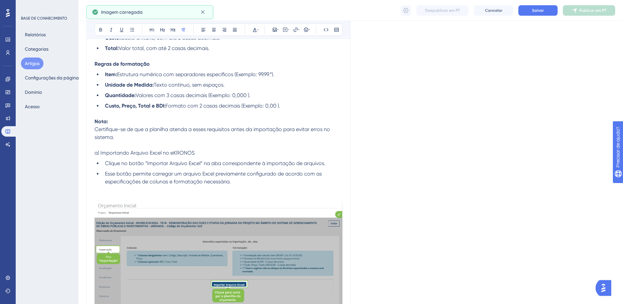
click at [134, 191] on p at bounding box center [219, 190] width 248 height 8
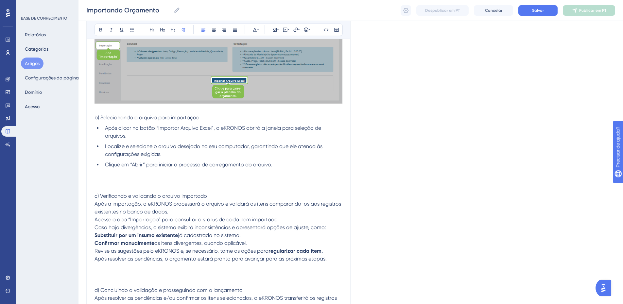
scroll to position [440, 0]
click at [142, 175] on p at bounding box center [219, 172] width 248 height 8
click at [275, 30] on icon at bounding box center [274, 29] width 5 height 5
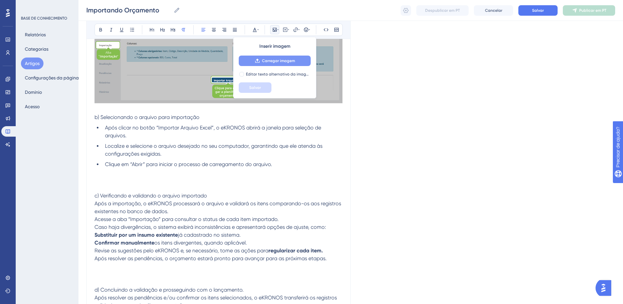
click at [269, 62] on font "Carregar imagem" at bounding box center [278, 61] width 33 height 5
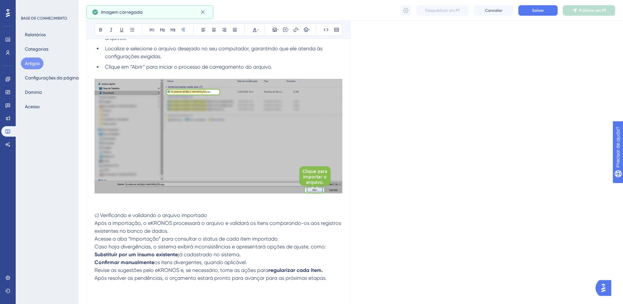
scroll to position [538, 0]
click at [271, 178] on img at bounding box center [219, 136] width 248 height 115
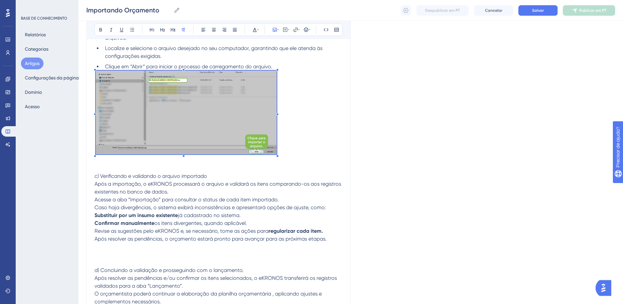
click at [275, 149] on span at bounding box center [186, 114] width 181 height 86
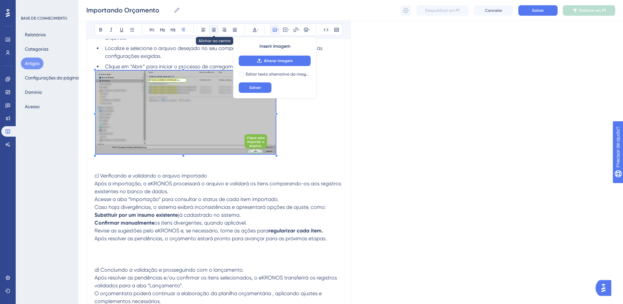
click at [213, 29] on icon at bounding box center [214, 30] width 4 height 4
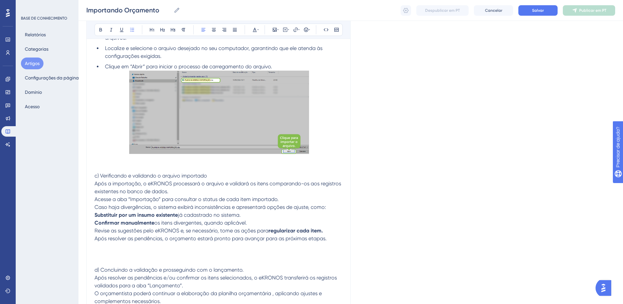
click at [286, 65] on li "Clique em “Abrir” para iniciar o processo de carregamento do arquivo." at bounding box center [222, 67] width 240 height 8
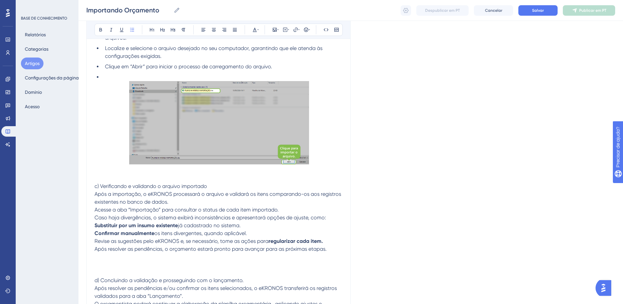
click at [148, 181] on p at bounding box center [219, 179] width 248 height 8
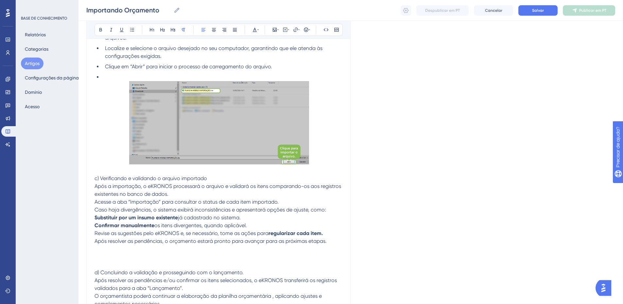
click at [100, 75] on ul "Após clicar no botão “Importar Arquivo Excel”, o eKRONOS abrirá a janela para s…" at bounding box center [219, 53] width 248 height 55
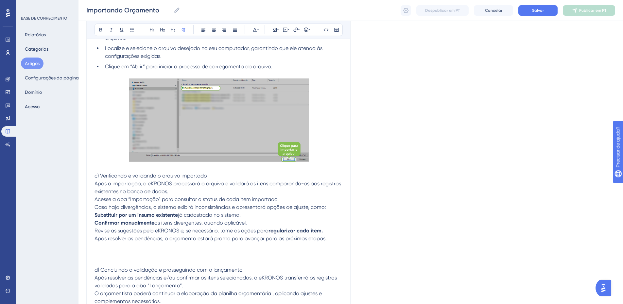
click at [230, 178] on p "c) Verificando e validando o arquivo importado" at bounding box center [219, 176] width 248 height 8
click at [96, 184] on span "Após a importação, o eKRONOS processará o arquivo e validará os itens comparand…" at bounding box center [219, 188] width 248 height 14
click at [199, 192] on p "1. Após a importação, o eKRONOS processará o arquivo e validará os itens compar…" at bounding box center [219, 188] width 248 height 16
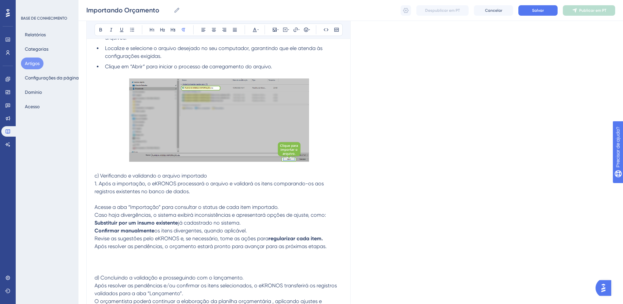
click at [95, 207] on span "Acesse a aba “Importação” para consultar o status de cada item importado." at bounding box center [187, 207] width 184 height 6
click at [290, 207] on p "2. Acesse a aba “Importação” para consultar o status de cada item importado." at bounding box center [219, 208] width 248 height 8
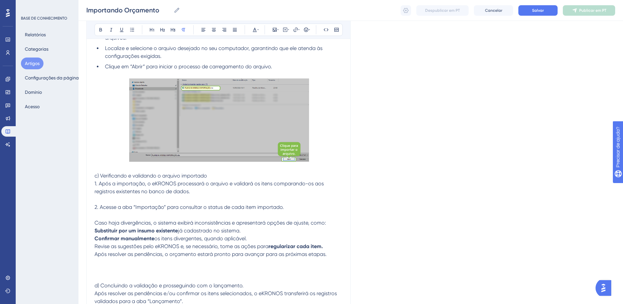
click at [216, 176] on p "c) Verificando e validando o arquivo importado" at bounding box center [219, 176] width 248 height 8
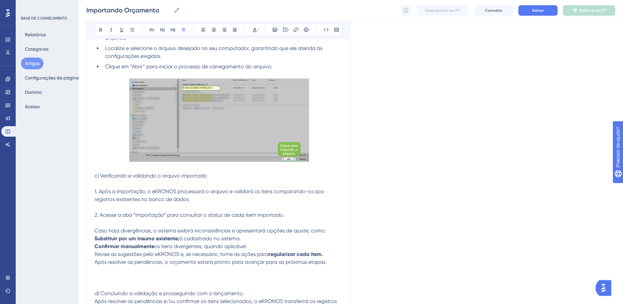
click at [94, 231] on div "Importando Orçamento Audacioso itálico Sublinhado Ponto de bala Título 1 Título…" at bounding box center [218, 124] width 264 height 1179
click at [95, 231] on span "Caso haja divergências, o sistema exibirá inconsistências e apresentará opções …" at bounding box center [211, 231] width 232 height 6
drag, startPoint x: 95, startPoint y: 239, endPoint x: 101, endPoint y: 232, distance: 9.0
click at [97, 248] on div "O eKRONOS permite importar um orçamento a partir de uma planilha Excel nos form…" at bounding box center [219, 153] width 248 height 1105
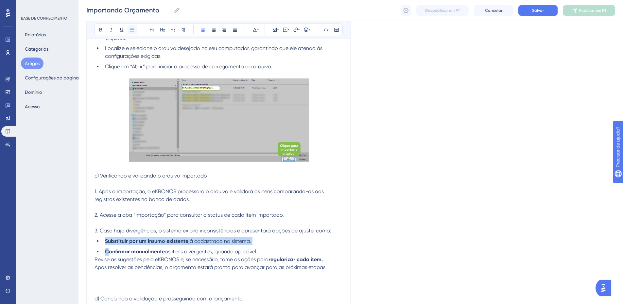
click at [133, 30] on icon at bounding box center [132, 29] width 5 height 5
click at [268, 252] on li "Confirmar manualmente os itens divergentes, quando aplicável." at bounding box center [222, 252] width 240 height 8
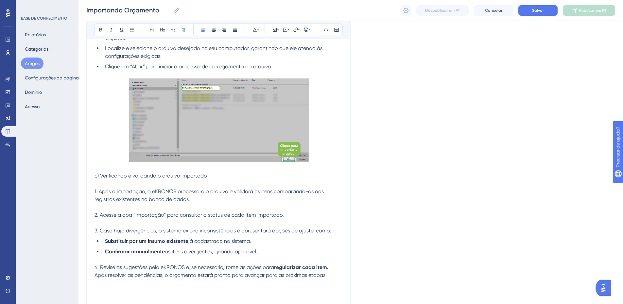
click at [95, 276] on span "Após resolver as pendências, o orçamento estará pronto para avançar para as pró…" at bounding box center [211, 275] width 232 height 6
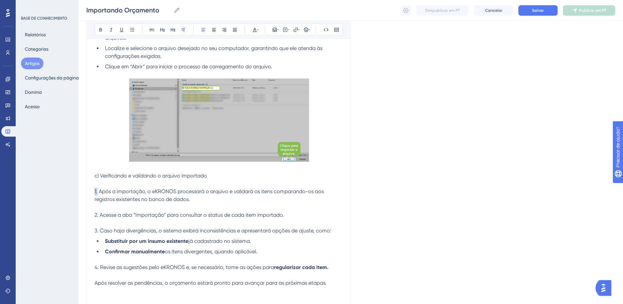
click at [94, 193] on div "Importando Orçamento Audacioso itálico Sublinhado Ponto de bala Título 1 Título…" at bounding box center [218, 135] width 264 height 1200
click at [102, 32] on icon at bounding box center [100, 29] width 5 height 5
drag, startPoint x: 97, startPoint y: 216, endPoint x: 92, endPoint y: 216, distance: 5.6
click at [92, 216] on div "Importando Orçamento Audacioso itálico Sublinhado Ponto de bala Título 1 Título…" at bounding box center [218, 135] width 264 height 1200
drag, startPoint x: 99, startPoint y: 217, endPoint x: 93, endPoint y: 217, distance: 6.2
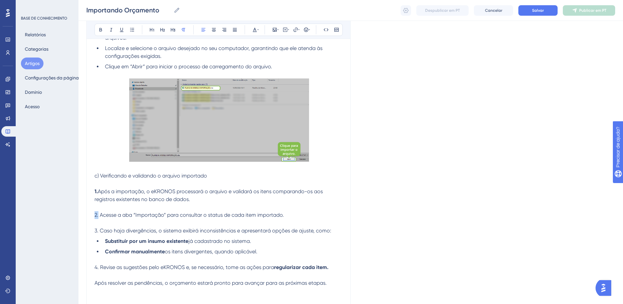
click at [93, 217] on div "Importando Orçamento Audacioso itálico Sublinhado Ponto de bala Título 1 Título…" at bounding box center [218, 135] width 264 height 1200
click at [103, 29] on icon at bounding box center [100, 29] width 5 height 5
drag, startPoint x: 98, startPoint y: 232, endPoint x: 92, endPoint y: 231, distance: 6.3
click at [92, 231] on div "Importando Orçamento Audacioso itálico Sublinhado Ponto de bala Título 1 Título…" at bounding box center [218, 135] width 264 height 1200
click at [101, 30] on icon at bounding box center [100, 30] width 3 height 4
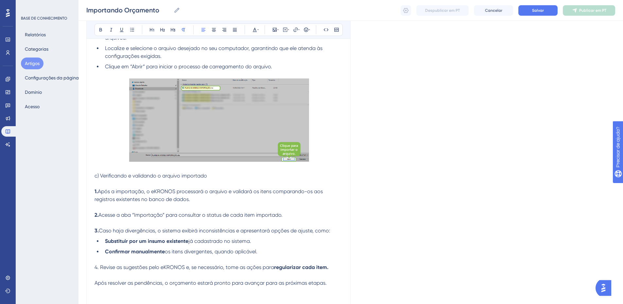
drag, startPoint x: 98, startPoint y: 268, endPoint x: 94, endPoint y: 268, distance: 3.6
click at [94, 268] on div "Importando Orçamento Audacioso itálico Sublinhado Ponto de bala Título 1 Título…" at bounding box center [218, 135] width 264 height 1200
drag, startPoint x: 99, startPoint y: 268, endPoint x: 92, endPoint y: 268, distance: 7.2
click at [92, 268] on div "Importando Orçamento Audacioso itálico Sublinhado Ponto de bala Título 1 Título…" at bounding box center [218, 135] width 264 height 1200
click at [101, 31] on icon at bounding box center [100, 29] width 5 height 5
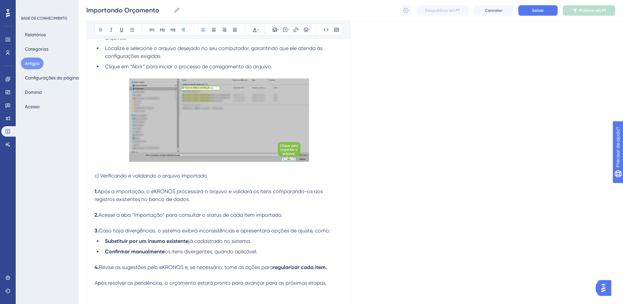
click at [123, 273] on p at bounding box center [219, 276] width 248 height 8
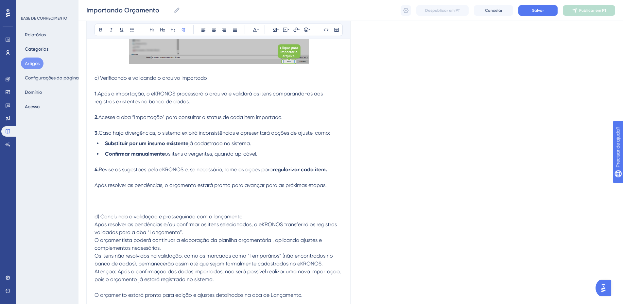
scroll to position [636, 0]
click at [117, 201] on p at bounding box center [219, 201] width 248 height 8
click at [273, 27] on button at bounding box center [274, 29] width 9 height 9
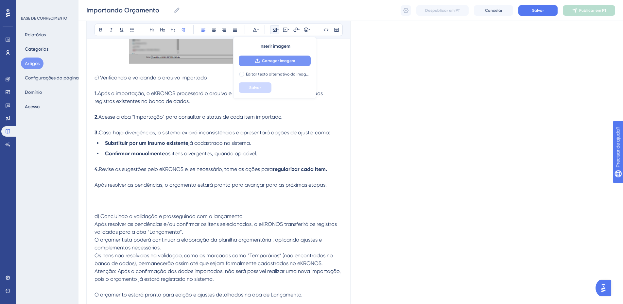
click at [257, 61] on icon at bounding box center [257, 60] width 5 height 5
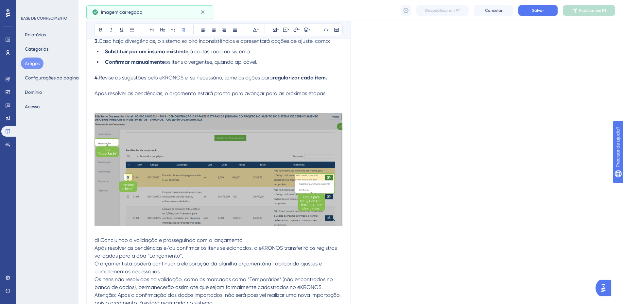
scroll to position [744, 0]
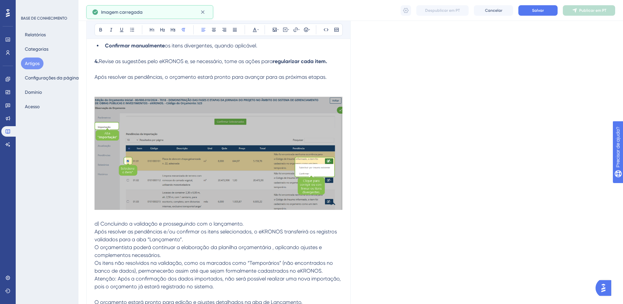
click at [99, 92] on p at bounding box center [219, 150] width 248 height 123
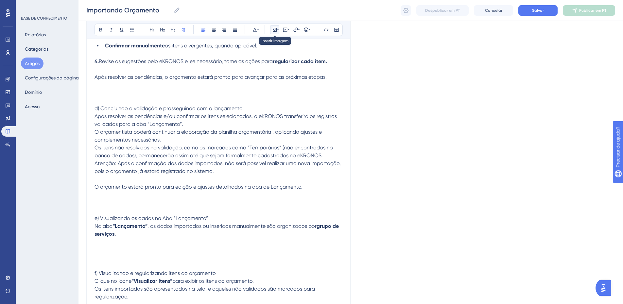
click at [274, 28] on icon at bounding box center [275, 30] width 4 height 4
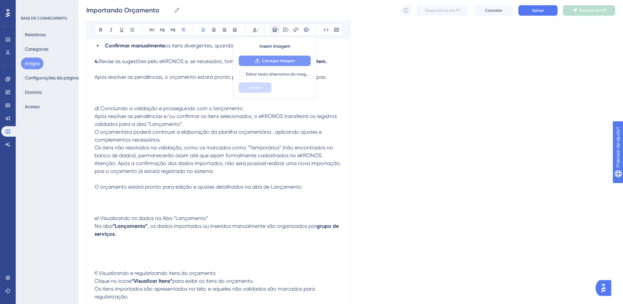
click at [269, 59] on font "Carregar imagem" at bounding box center [278, 61] width 33 height 5
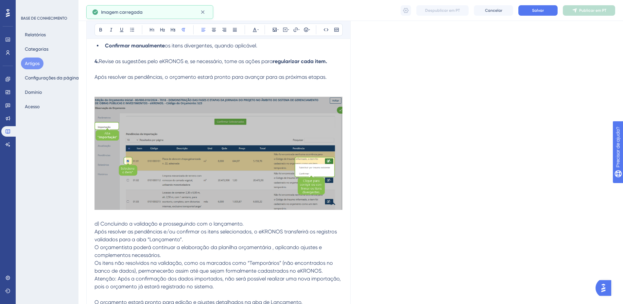
click at [128, 82] on p at bounding box center [219, 85] width 248 height 8
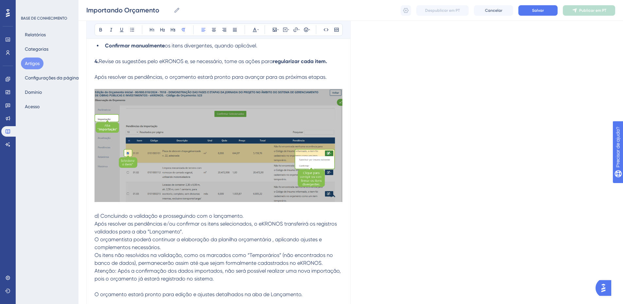
click at [251, 214] on p "d) Concluindo a validação e prosseguindo com o lançamento." at bounding box center [219, 216] width 248 height 8
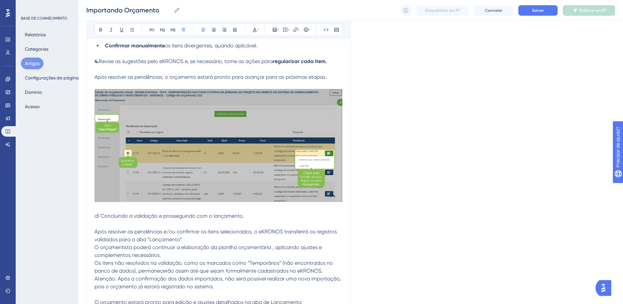
click at [95, 232] on span "Após resolver as pendências e/ou confirmar os itens selecionados, o eKRONOS tra…" at bounding box center [217, 236] width 244 height 14
click at [189, 239] on p "1. Após resolver as pendências e/ou confirmar os itens selecionados, o eKRONOS …" at bounding box center [219, 236] width 248 height 16
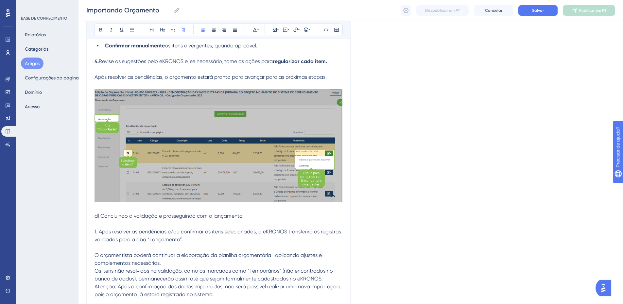
click at [96, 256] on span "O orçamentista poderá continuar a elaboração da planilha orçamentária , aplican…" at bounding box center [209, 259] width 229 height 14
click at [168, 264] on p "2. O orçamentista poderá continuar a elaboração da planilha orçamentária , apli…" at bounding box center [219, 260] width 248 height 16
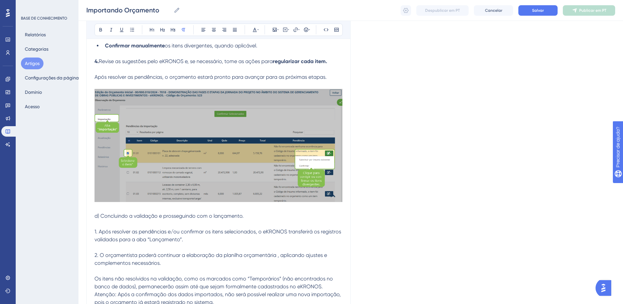
click at [96, 279] on span "Os itens não resolvidos na validação, como os marcados como “Temporários” (não …" at bounding box center [215, 283] width 240 height 14
click at [327, 285] on p "3. Os itens não resolvidos na validação, como os marcados como “Temporários” (n…" at bounding box center [219, 283] width 248 height 16
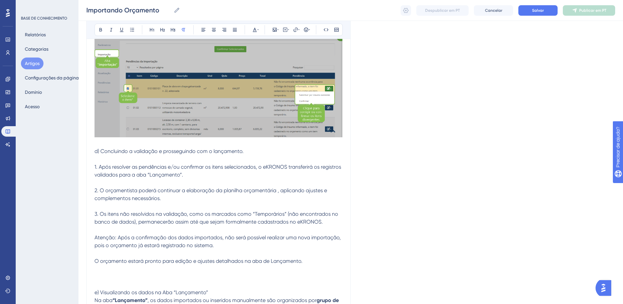
scroll to position [809, 0]
click at [95, 239] on span "Atenção: Após a confirmação dos dados importados, não será possível realizar um…" at bounding box center [219, 241] width 248 height 14
drag, startPoint x: 100, startPoint y: 238, endPoint x: 94, endPoint y: 238, distance: 5.9
drag, startPoint x: 100, startPoint y: 30, endPoint x: 98, endPoint y: 39, distance: 9.6
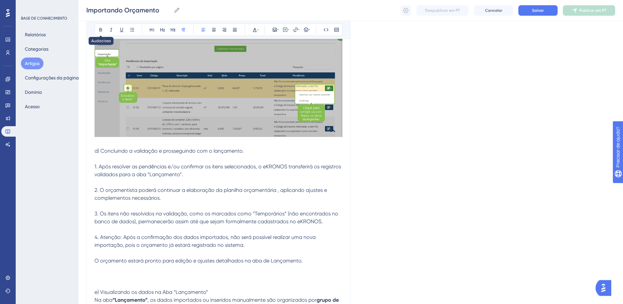
click at [100, 30] on icon at bounding box center [100, 30] width 3 height 4
drag, startPoint x: 97, startPoint y: 214, endPoint x: 91, endPoint y: 213, distance: 5.9
drag, startPoint x: 101, startPoint y: 29, endPoint x: 101, endPoint y: 32, distance: 3.6
click at [101, 29] on icon at bounding box center [100, 29] width 5 height 5
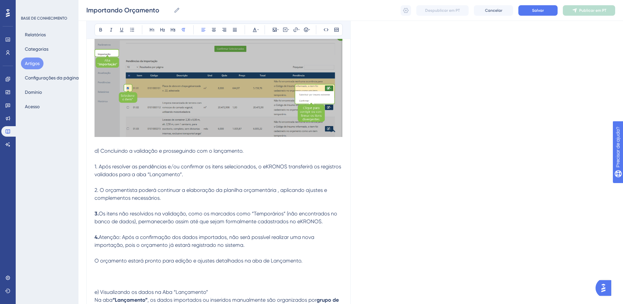
drag, startPoint x: 99, startPoint y: 191, endPoint x: 91, endPoint y: 190, distance: 7.9
click at [101, 29] on icon at bounding box center [100, 29] width 5 height 5
drag, startPoint x: 99, startPoint y: 167, endPoint x: 87, endPoint y: 165, distance: 12.6
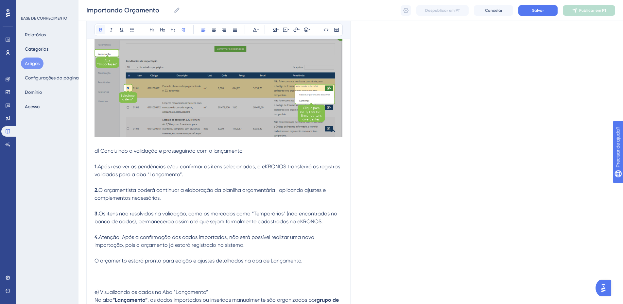
click at [98, 28] on button at bounding box center [100, 29] width 9 height 9
click at [123, 271] on p at bounding box center [219, 269] width 248 height 8
click at [107, 271] on p at bounding box center [219, 269] width 248 height 8
click at [274, 29] on icon at bounding box center [274, 29] width 5 height 5
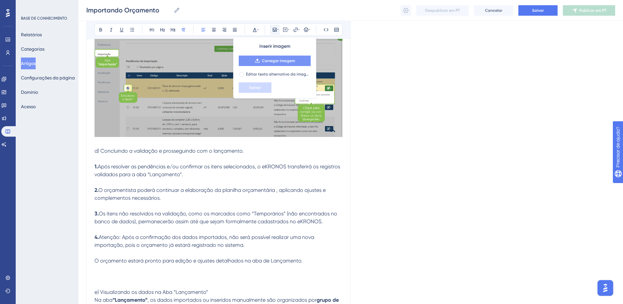
click at [255, 61] on icon at bounding box center [257, 60] width 5 height 5
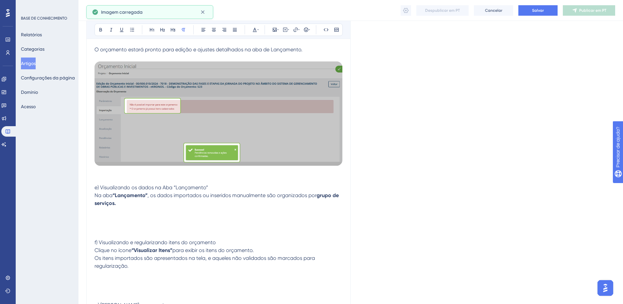
scroll to position [1042, 0]
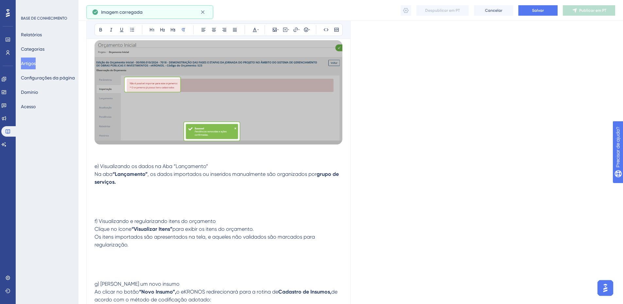
click at [132, 155] on p at bounding box center [219, 159] width 248 height 8
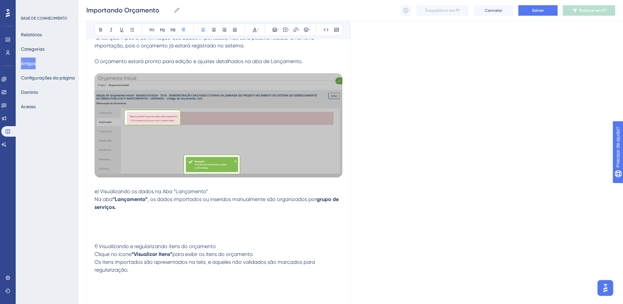
scroll to position [1009, 0]
click at [233, 192] on p "e) Visualizando os dados na Aba “Lançamento”" at bounding box center [219, 191] width 248 height 8
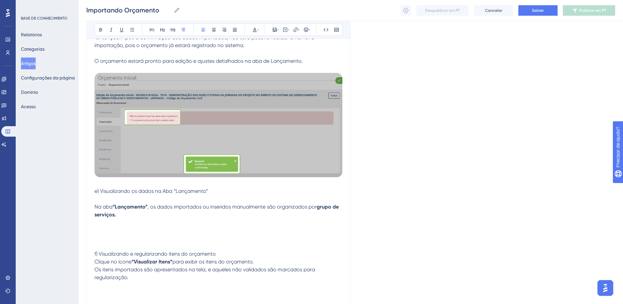
click at [108, 239] on p at bounding box center [219, 239] width 248 height 8
click at [277, 29] on icon at bounding box center [274, 29] width 5 height 5
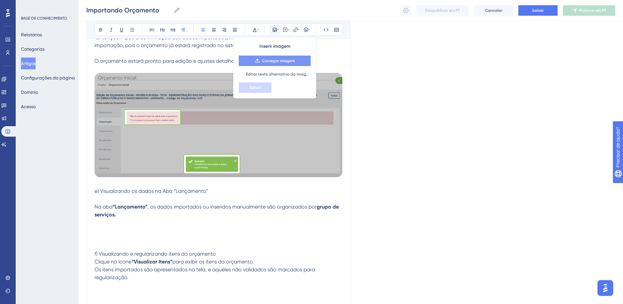
click at [265, 61] on font "Carregar imagem" at bounding box center [278, 61] width 33 height 5
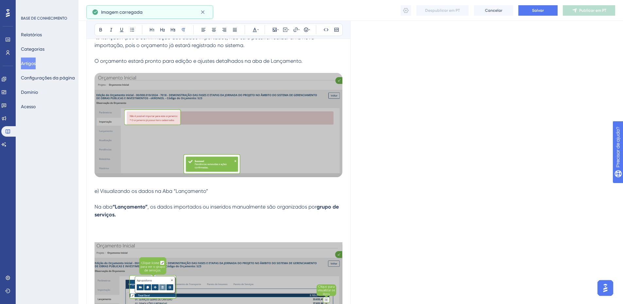
scroll to position [1032, 0]
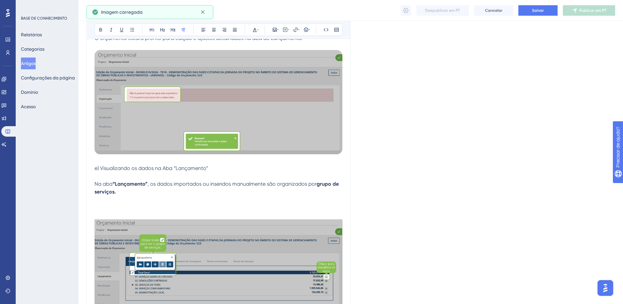
click at [130, 201] on p at bounding box center [219, 200] width 248 height 8
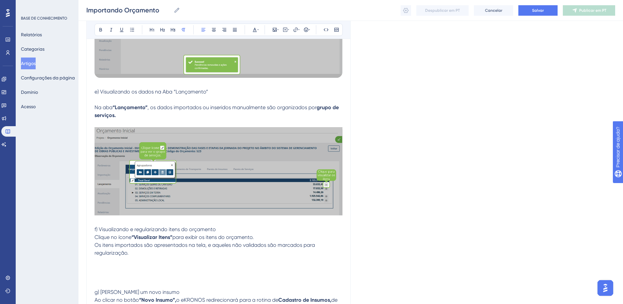
scroll to position [1130, 0]
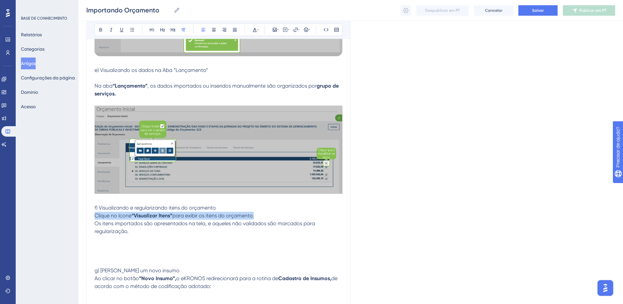
drag, startPoint x: 103, startPoint y: 216, endPoint x: 107, endPoint y: 233, distance: 17.5
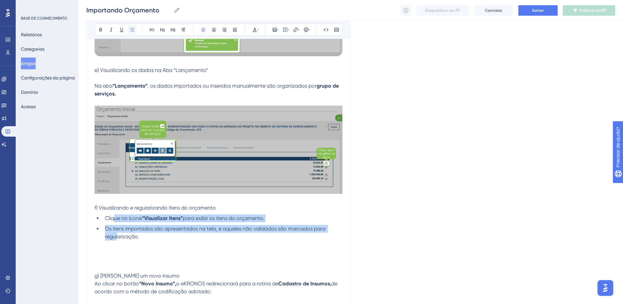
click at [133, 30] on icon at bounding box center [132, 29] width 5 height 5
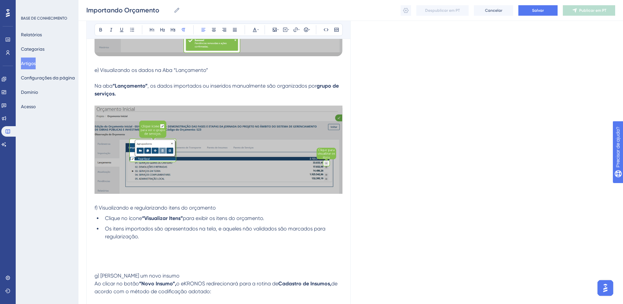
click at [110, 252] on p at bounding box center [219, 253] width 248 height 8
click at [275, 30] on icon at bounding box center [274, 29] width 5 height 5
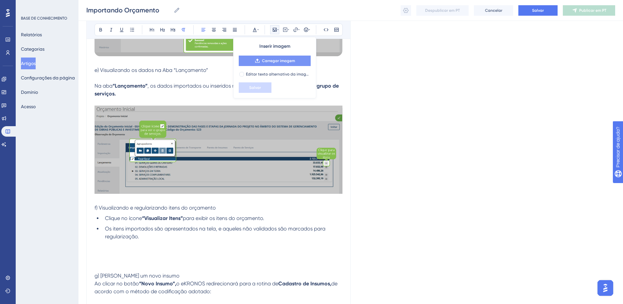
click at [267, 60] on font "Carregar imagem" at bounding box center [278, 61] width 33 height 5
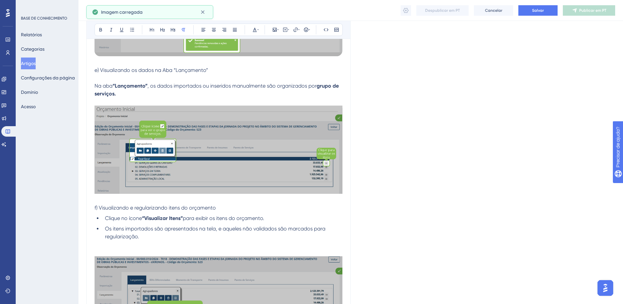
scroll to position [1189, 0]
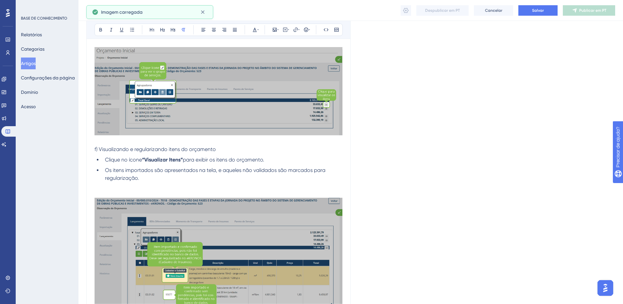
click at [128, 182] on p at bounding box center [219, 186] width 248 height 8
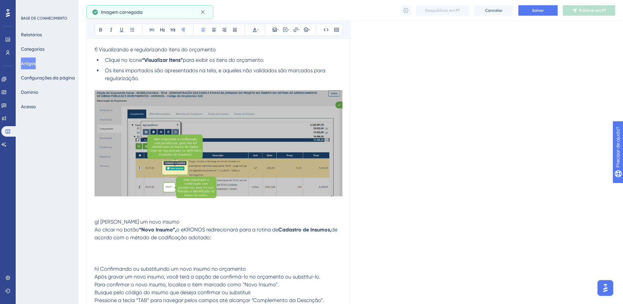
scroll to position [1319, 0]
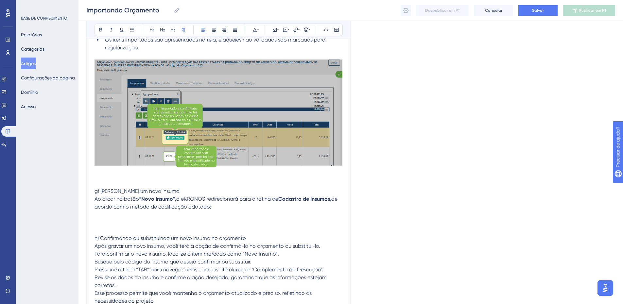
click at [104, 180] on p at bounding box center [219, 184] width 248 height 8
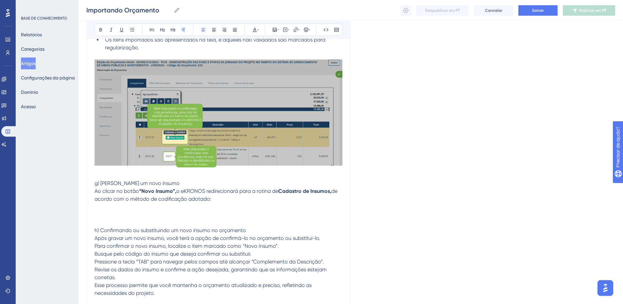
click at [183, 182] on p "g) [PERSON_NAME] um novo insumo" at bounding box center [219, 184] width 248 height 8
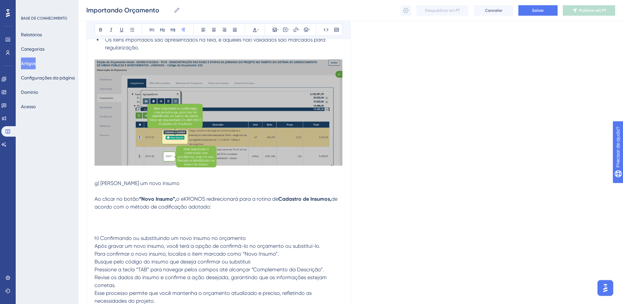
click at [120, 218] on p at bounding box center [219, 215] width 248 height 8
click at [114, 227] on p at bounding box center [219, 231] width 248 height 8
click at [109, 222] on p at bounding box center [219, 223] width 248 height 8
click at [274, 30] on icon at bounding box center [274, 29] width 5 height 5
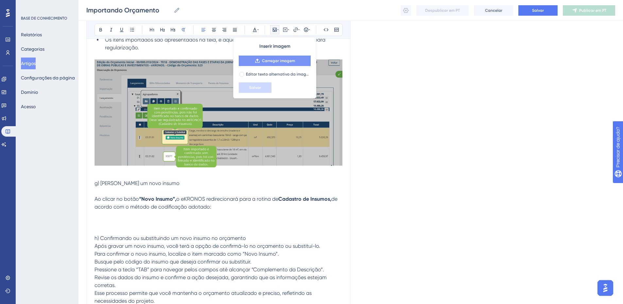
click at [264, 62] on font "Carregar imagem" at bounding box center [278, 61] width 33 height 5
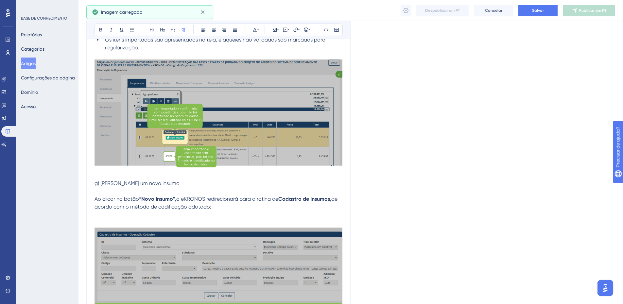
scroll to position [1348, 0]
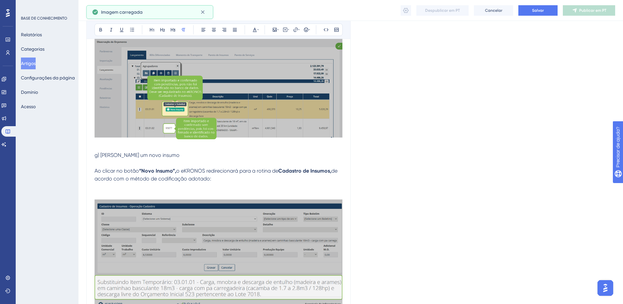
click at [107, 185] on p at bounding box center [219, 187] width 248 height 8
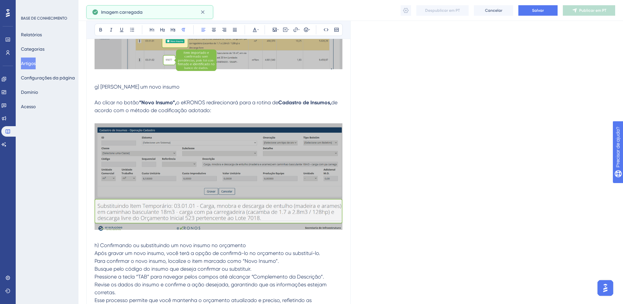
scroll to position [1445, 0]
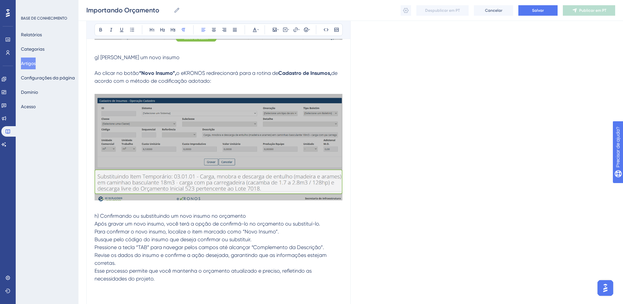
click at [255, 215] on p "h) Confirmando ou substituindo um novo insumo no orçamento" at bounding box center [219, 216] width 248 height 8
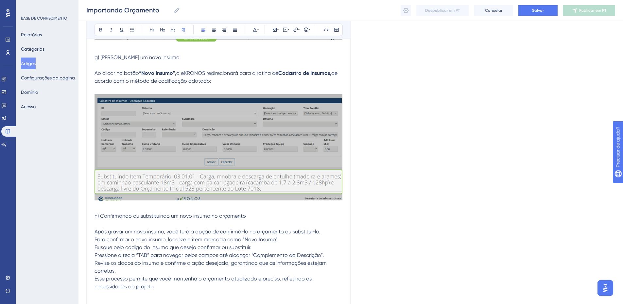
click at [96, 232] on span "Após gravar um novo insumo, você terá a opção de confirmá-lo no orçamento ou su…" at bounding box center [208, 232] width 226 height 6
click at [332, 231] on p "1. Após gravar um novo insumo, você terá a opção de confirmá-lo no orçamento ou…" at bounding box center [219, 232] width 248 height 8
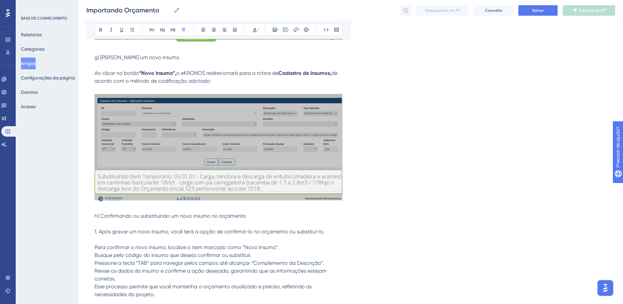
click at [96, 247] on span "Para confirmar o novo insumo, localize o item marcado como “Novo Insumo”." at bounding box center [187, 247] width 185 height 6
click at [303, 246] on p "2. Para confirmar o novo insumo, localize o item marcado como “Novo Insumo”." at bounding box center [219, 248] width 248 height 8
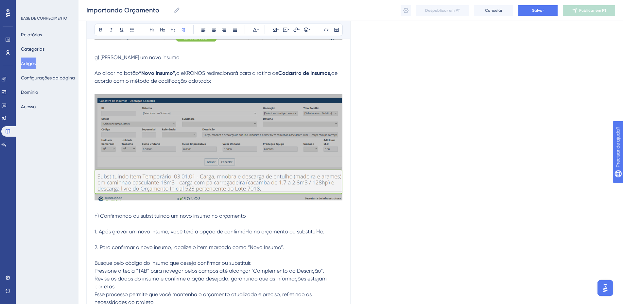
click at [95, 262] on span "Busque pelo código do insumo que deseja confirmar ou substituir." at bounding box center [173, 263] width 157 height 6
click at [262, 264] on p "3. Busque pelo código do insumo que deseja confirmar ou substituir." at bounding box center [219, 263] width 248 height 8
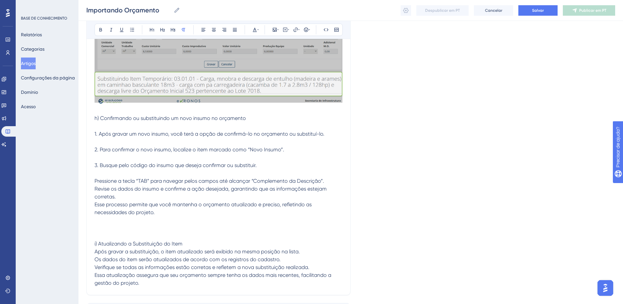
scroll to position [1544, 0]
click at [96, 180] on span "Pressione a tecla “TAB” para navegar pelos campos até alcançar “Complemento da …" at bounding box center [210, 181] width 230 height 6
click at [125, 197] on p "Revise os dados do insumo e confirme a ação desejada, garantindo que as informa…" at bounding box center [219, 193] width 248 height 16
click at [337, 180] on p "4. Pressione a tecla “TAB” para navegar pelos campos até alcançar “Complemento …" at bounding box center [219, 181] width 248 height 8
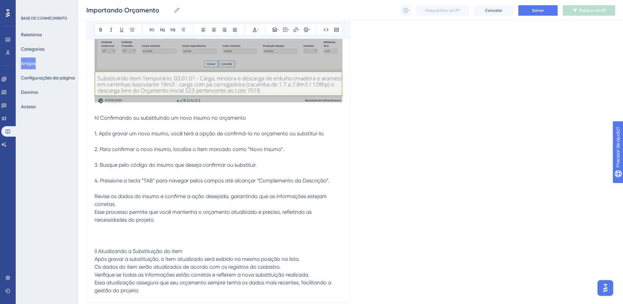
click at [95, 197] on span "Revise os dados do insumo e confirme a ação desejada, garantindo que as informa…" at bounding box center [212, 200] width 234 height 14
click at [120, 205] on p "5. Revise os dados do insumo e confirme a ação desejada, garantindo que as info…" at bounding box center [219, 201] width 248 height 16
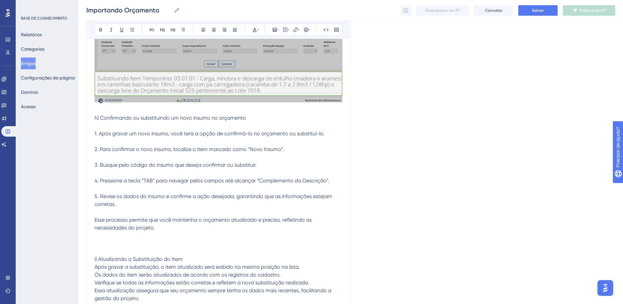
click at [95, 220] on span "Esse processo permite que você mantenha o orçamento atualizado e preciso, refle…" at bounding box center [204, 224] width 219 height 14
drag, startPoint x: 98, startPoint y: 134, endPoint x: 91, endPoint y: 145, distance: 13.0
click at [101, 31] on icon at bounding box center [100, 29] width 5 height 5
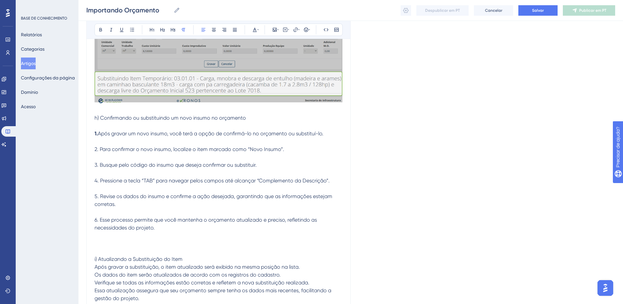
drag, startPoint x: 99, startPoint y: 149, endPoint x: 92, endPoint y: 149, distance: 7.5
click at [99, 29] on icon at bounding box center [100, 30] width 3 height 4
drag, startPoint x: 98, startPoint y: 164, endPoint x: 91, endPoint y: 164, distance: 6.5
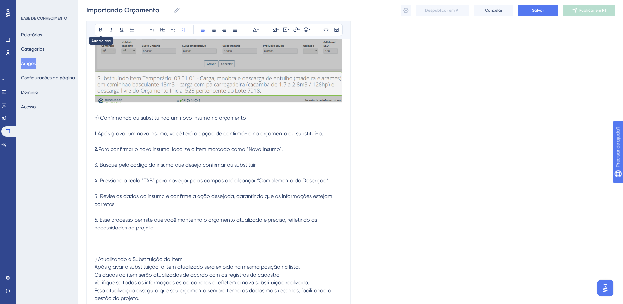
click at [100, 28] on icon at bounding box center [100, 30] width 3 height 4
drag, startPoint x: 99, startPoint y: 180, endPoint x: 91, endPoint y: 179, distance: 8.0
click at [97, 30] on button at bounding box center [100, 29] width 9 height 9
drag, startPoint x: 98, startPoint y: 196, endPoint x: 93, endPoint y: 195, distance: 5.4
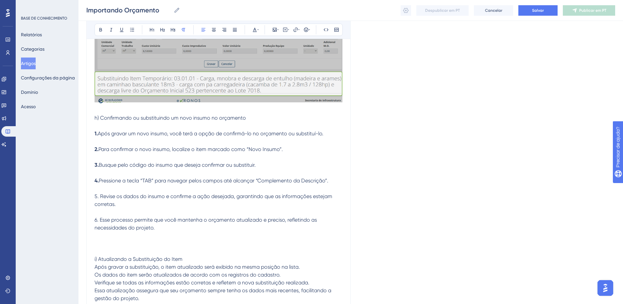
click at [103, 29] on icon at bounding box center [100, 29] width 5 height 5
drag, startPoint x: 99, startPoint y: 221, endPoint x: 93, endPoint y: 221, distance: 5.9
click at [98, 29] on button at bounding box center [100, 29] width 9 height 9
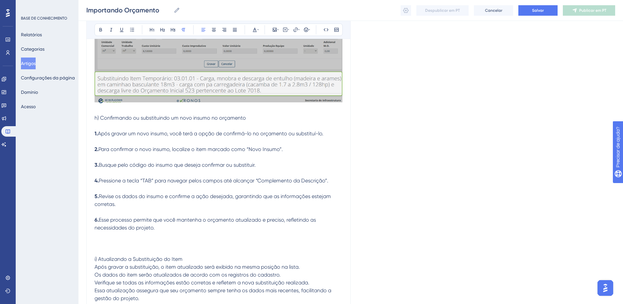
click at [95, 246] on span at bounding box center [95, 243] width 1 height 6
click at [274, 28] on icon at bounding box center [274, 29] width 5 height 5
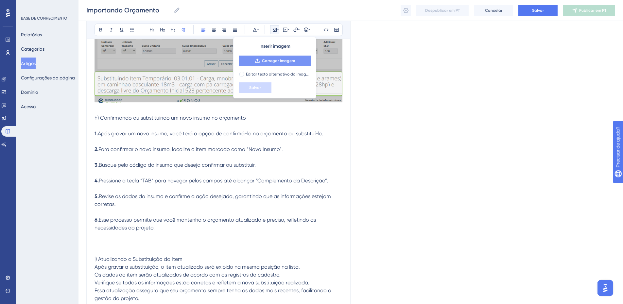
click at [270, 59] on font "Carregar imagem" at bounding box center [278, 61] width 33 height 5
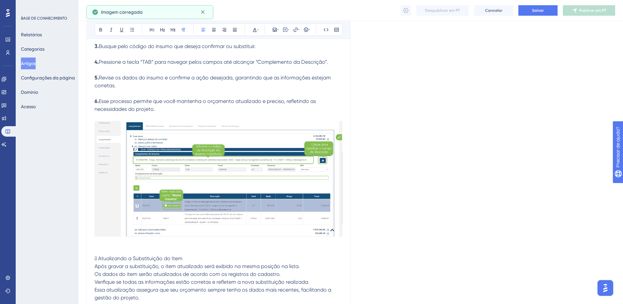
scroll to position [1674, 0]
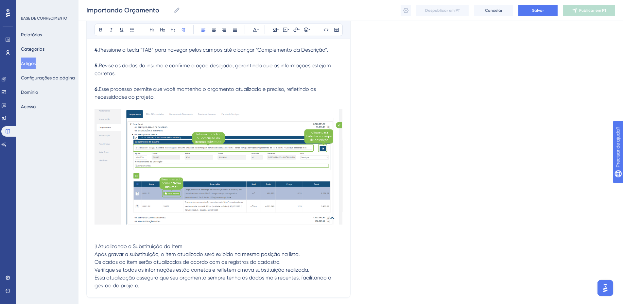
click at [135, 236] on p at bounding box center [219, 239] width 248 height 8
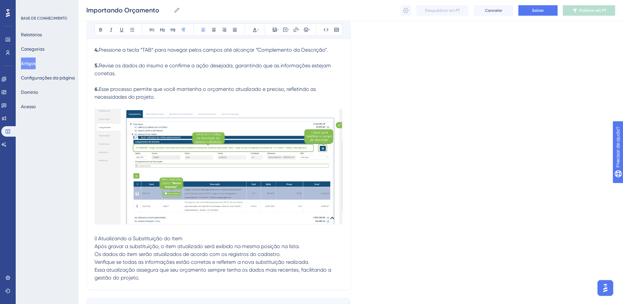
click at [196, 239] on p "i) Atualizando a Substituição do Item" at bounding box center [219, 239] width 248 height 8
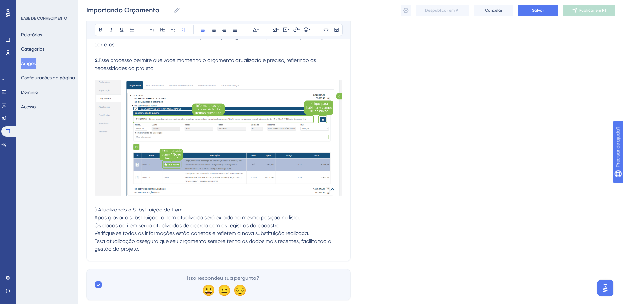
scroll to position [1721, 0]
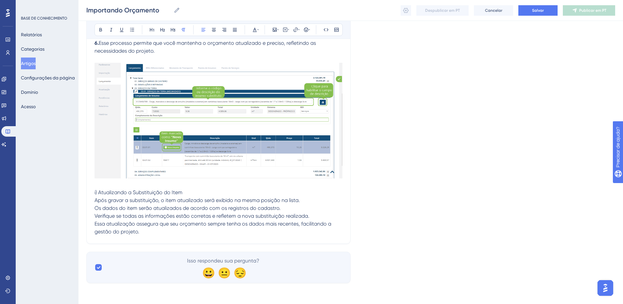
click at [95, 200] on span "Após gravar a substituição, o item atualizado será exibido na mesma posição na …" at bounding box center [197, 200] width 205 height 6
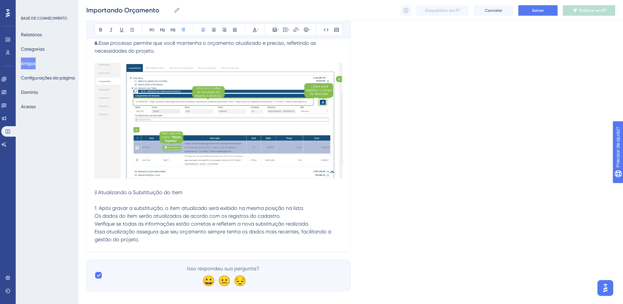
click at [322, 209] on p "1. Após gravar a substituição, o item atualizado será exibido na mesma posição …" at bounding box center [219, 208] width 248 height 8
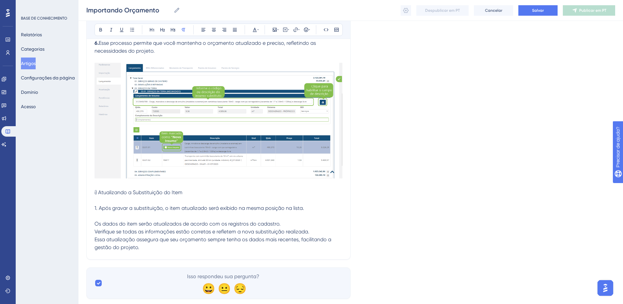
click at [285, 227] on p "Os dados do item serão atualizados de acordo com os registros do cadastro." at bounding box center [219, 224] width 248 height 8
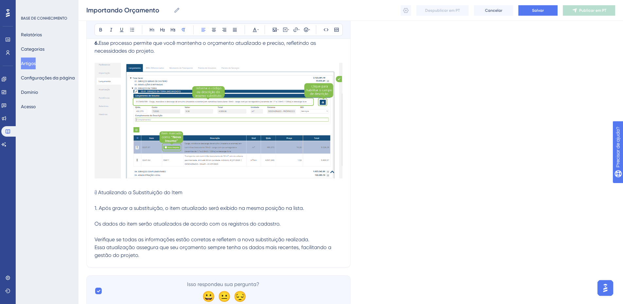
click at [324, 240] on p "Verifique se todas as informações estão corretas e refletem a nova substituição…" at bounding box center [219, 240] width 248 height 8
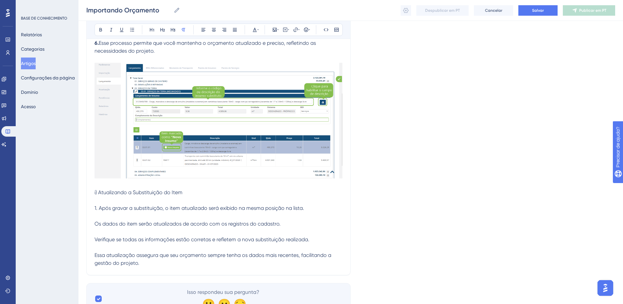
click at [96, 223] on span "Os dados do item serão atualizados de acordo com os registros do cadastro." at bounding box center [188, 224] width 186 height 6
click at [95, 239] on span "Verifique se todas as informações estão corretas e refletem a nova substituição…" at bounding box center [202, 240] width 215 height 6
drag, startPoint x: 99, startPoint y: 209, endPoint x: 94, endPoint y: 209, distance: 5.2
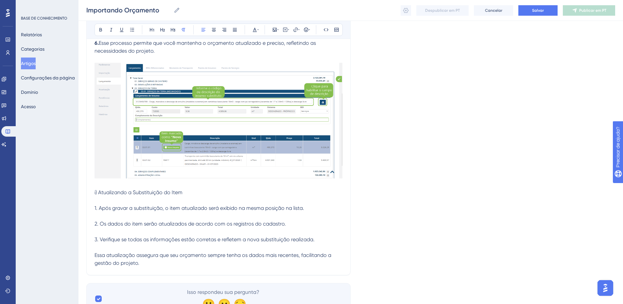
click at [101, 31] on icon at bounding box center [100, 30] width 3 height 4
drag, startPoint x: 99, startPoint y: 224, endPoint x: 90, endPoint y: 224, distance: 8.9
click at [103, 29] on icon at bounding box center [100, 29] width 5 height 5
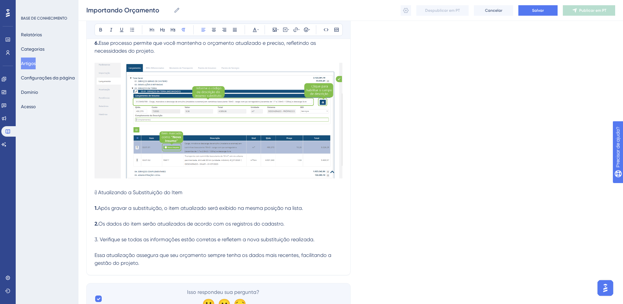
drag, startPoint x: 96, startPoint y: 239, endPoint x: 91, endPoint y: 236, distance: 6.4
click at [99, 29] on icon at bounding box center [100, 29] width 5 height 5
click at [163, 263] on p "Essa atualização assegura que seu orçamento sempre tenha os dados mais recentes…" at bounding box center [219, 260] width 248 height 16
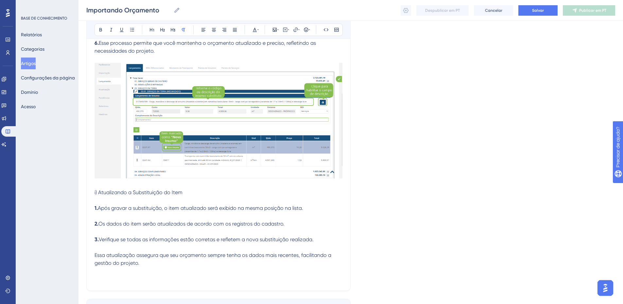
click at [150, 263] on p "Essa atualização assegura que seu orçamento sempre tenha os dados mais recentes…" at bounding box center [219, 260] width 248 height 16
click at [129, 278] on p at bounding box center [219, 279] width 248 height 8
click at [274, 30] on icon at bounding box center [275, 30] width 4 height 4
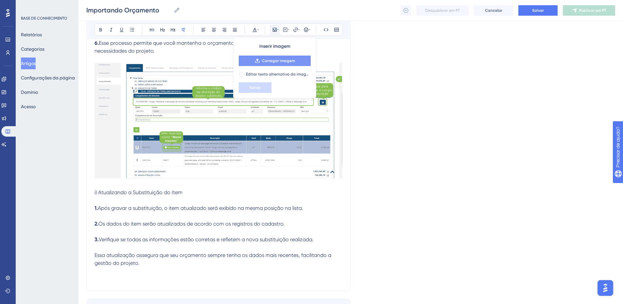
click at [261, 59] on button "Carregar imagem" at bounding box center [275, 61] width 72 height 10
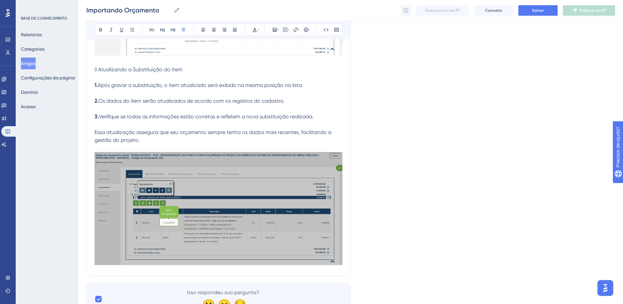
scroll to position [1843, 0]
click at [531, 11] on button "Salvar" at bounding box center [538, 10] width 39 height 10
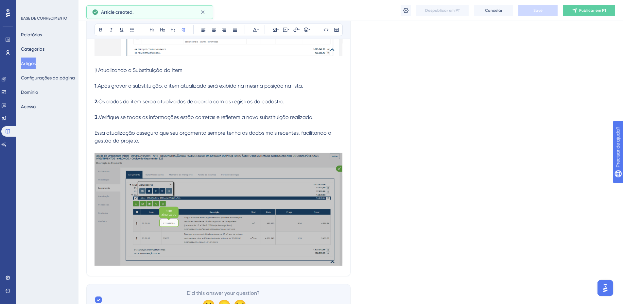
scroll to position [1352, 0]
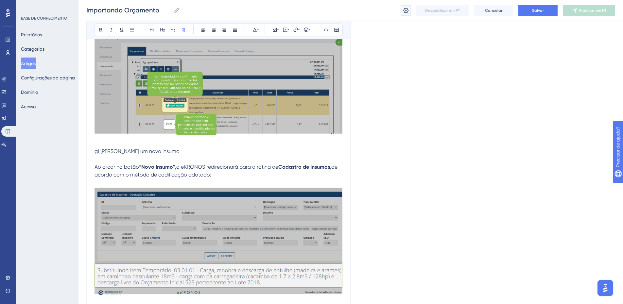
click at [403, 10] on icon at bounding box center [406, 10] width 7 height 7
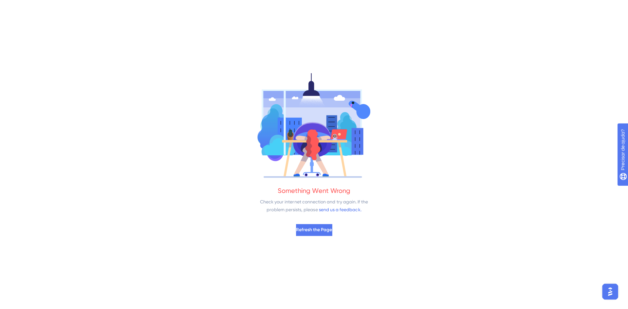
scroll to position [0, 0]
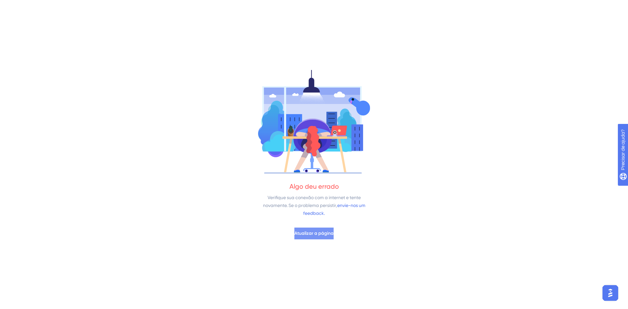
click at [316, 231] on font "Atualizar a página" at bounding box center [313, 234] width 39 height 6
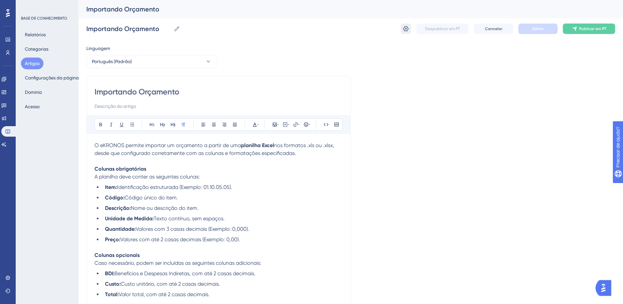
click at [406, 29] on icon at bounding box center [406, 28] width 6 height 5
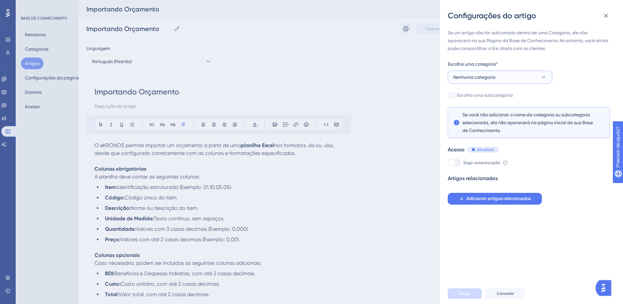
click at [476, 79] on font "Nenhuma categoria" at bounding box center [474, 77] width 42 height 5
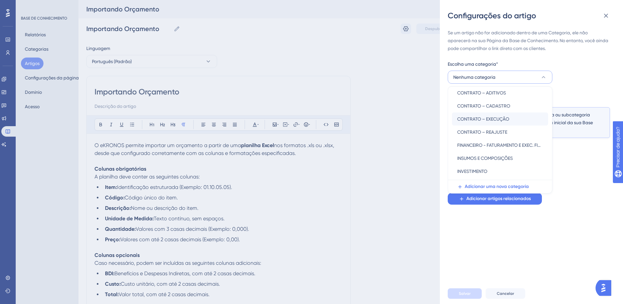
scroll to position [32, 0]
click at [486, 154] on font "INSUMOS E COMPOSIÇÕES" at bounding box center [485, 156] width 56 height 5
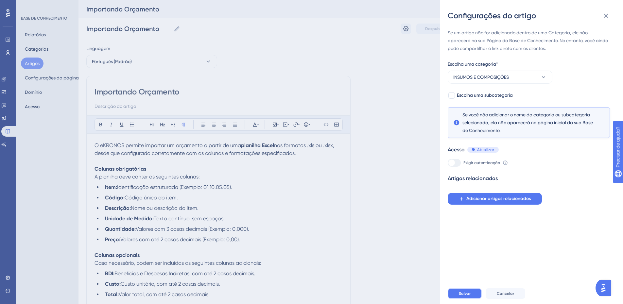
click at [461, 296] on font "Salvar" at bounding box center [465, 294] width 12 height 5
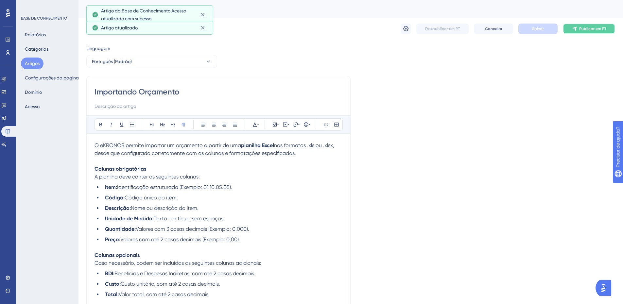
click at [591, 25] on button "Publicar em PT" at bounding box center [589, 29] width 52 height 10
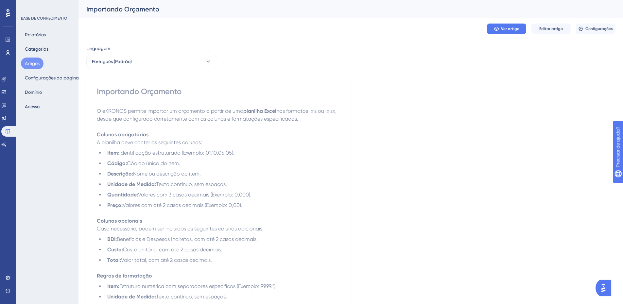
click at [29, 62] on font "Artigos" at bounding box center [32, 63] width 15 height 5
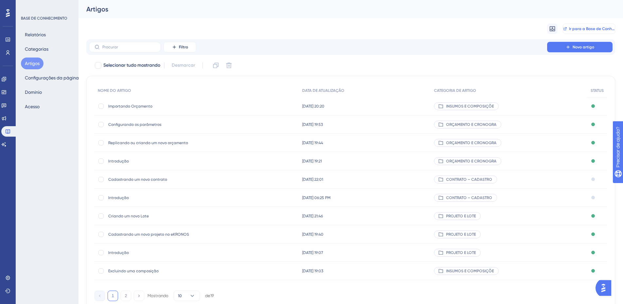
click at [599, 29] on font "Ir para a Base de Conhecimento" at bounding box center [599, 29] width 60 height 5
click at [49, 50] on button "Categorias" at bounding box center [36, 49] width 31 height 12
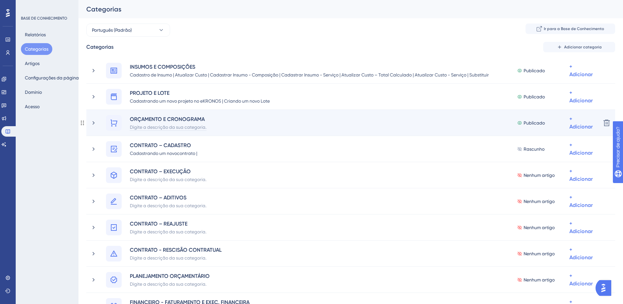
click at [141, 128] on font "Digite a descrição da sua categoria." at bounding box center [168, 127] width 77 height 5
paste div
click at [190, 127] on font "Digite a descrição da sua categoria." at bounding box center [168, 127] width 77 height 5
paste div
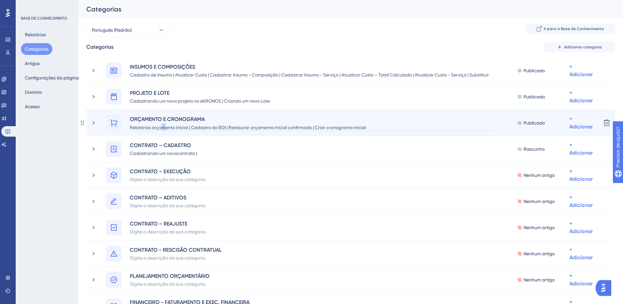
click at [179, 127] on font "Replicar ou criar novo orçamento | Configurar configurações | Importar Orçament…" at bounding box center [312, 119] width 365 height 21
click at [149, 126] on font "Replicar ou criar novo orçamento | Configurar configurações | Importar Orçament…" at bounding box center [312, 119] width 365 height 21
click at [143, 130] on div "Digite a descrição da sua categoria." at bounding box center [168, 127] width 77 height 8
click at [94, 122] on icon at bounding box center [93, 123] width 7 height 7
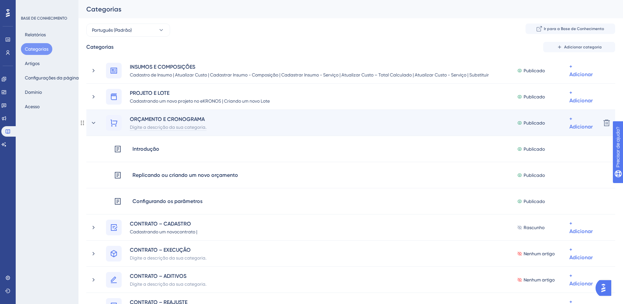
click at [160, 128] on font "Digite a descrição da sua categoria." at bounding box center [168, 127] width 77 height 5
paste div
click at [136, 125] on font "Replicar ou criar novo orçamento | Configurar configurações | Importar Orçament…" at bounding box center [312, 119] width 365 height 21
click at [337, 127] on font "Replicar ou criar novo orçamento | Configurar configurações | Importar Orçament…" at bounding box center [312, 119] width 365 height 21
click at [342, 126] on font "Replicar ou criar novo orçamento | Configurar configurações | Importar Orçament…" at bounding box center [312, 119] width 365 height 21
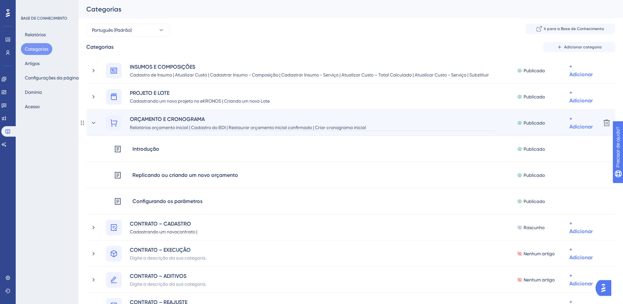
click at [260, 129] on font "Replicar ou criar novo orçamento | Configurar configurações | Importar Orçament…" at bounding box center [312, 119] width 365 height 21
click at [224, 127] on font "Replicar ou criar novo orçamento | Configurar configurações | Importar Orçament…" at bounding box center [312, 119] width 365 height 21
drag, startPoint x: 216, startPoint y: 127, endPoint x: 109, endPoint y: 127, distance: 107.0
click at [109, 127] on div "ORÇAMENTO E CRONOGRAMA Replicar ou criar novo orçamento | Configurar configuraç…" at bounding box center [303, 123] width 395 height 16
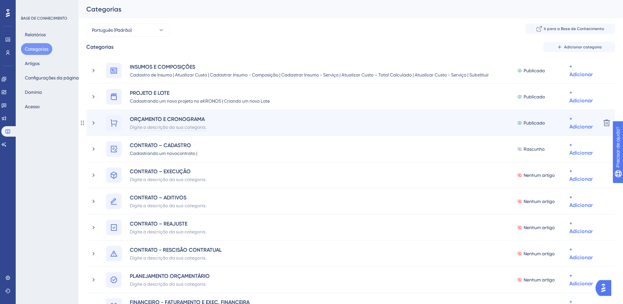
click at [137, 126] on font "Digite a descrição da sua categoria." at bounding box center [168, 127] width 77 height 5
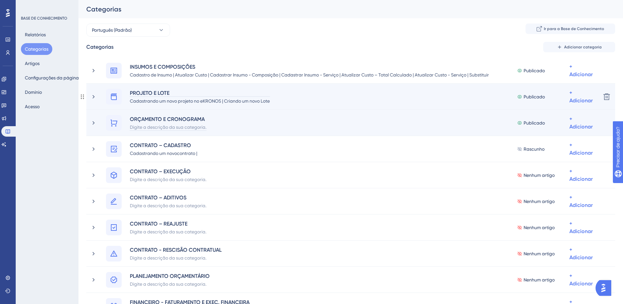
click at [214, 96] on div "PROJETO E LOTE" at bounding box center [200, 93] width 141 height 8
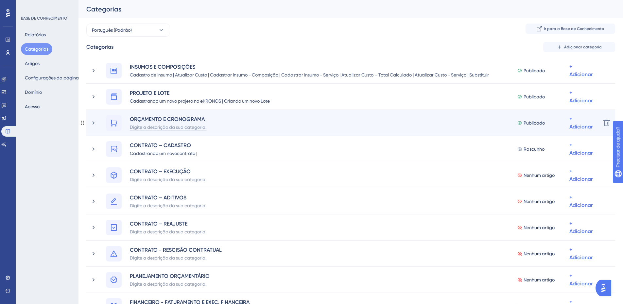
click at [186, 123] on div "Digite a descrição da sua categoria." at bounding box center [168, 127] width 77 height 8
click at [175, 127] on div at bounding box center [168, 127] width 76 height 8
paste div
click at [165, 127] on font "Digite a descrição da sua categoria." at bounding box center [168, 127] width 77 height 5
click at [141, 126] on font "Digite a descrição da sua categoria." at bounding box center [168, 127] width 77 height 5
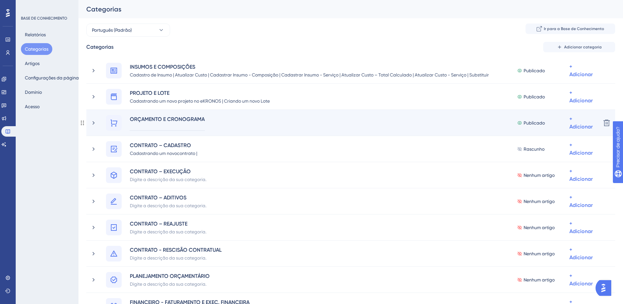
paste div
click at [142, 126] on font "Novo orçamento | Parâmetros | Importar Orçamento | Incluir novo item | Aplicar …" at bounding box center [311, 123] width 362 height 13
click at [487, 127] on font "Novo orçamento | Parâmetros | Importar Orçamento | Incluir novo item | Aplicar …" at bounding box center [311, 123] width 362 height 13
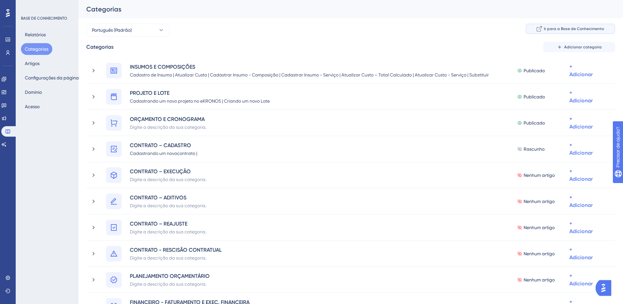
click at [586, 27] on font "Ir para a Base de Conhecimento" at bounding box center [574, 29] width 60 height 5
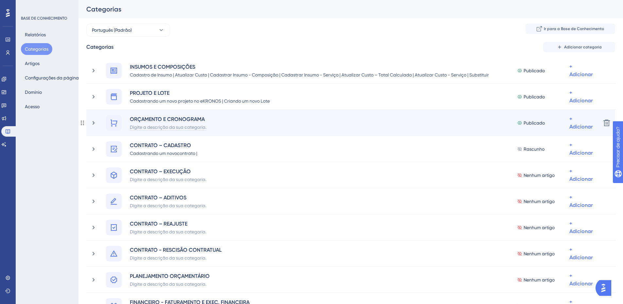
click at [168, 129] on font "Digite a descrição da sua categoria." at bounding box center [168, 127] width 77 height 5
paste div
click at [151, 127] on font "Novo orçamento | Parâmetros | Importar Orçamento | Incluir novo item | Aplicar …" at bounding box center [311, 123] width 362 height 13
click at [163, 119] on font "ORÇAMENTO E CRONOGRAMA" at bounding box center [167, 119] width 75 height 6
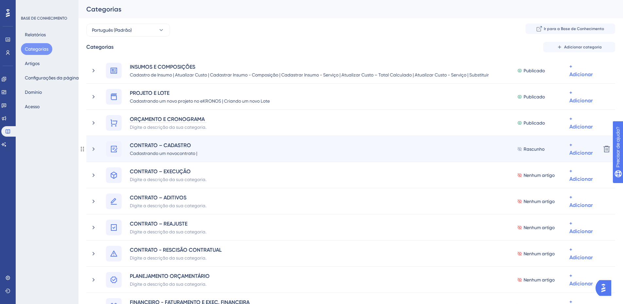
click at [269, 156] on div "CONTRATO – CADASTRO Cadastrando um novocontrato | Rascunho + Adicionar" at bounding box center [351, 149] width 490 height 16
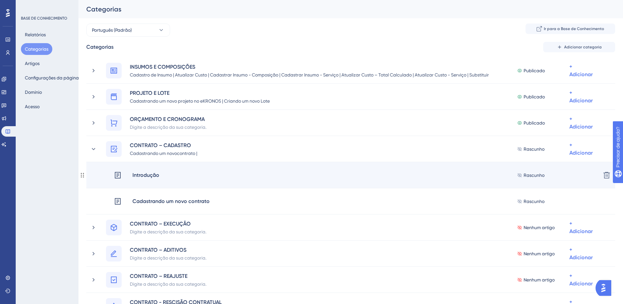
click at [84, 176] on icon at bounding box center [82, 175] width 5 height 5
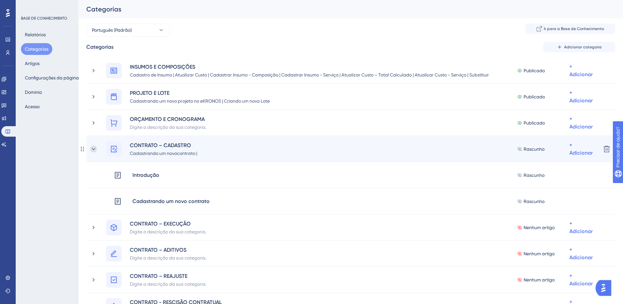
click at [92, 149] on icon at bounding box center [93, 149] width 7 height 7
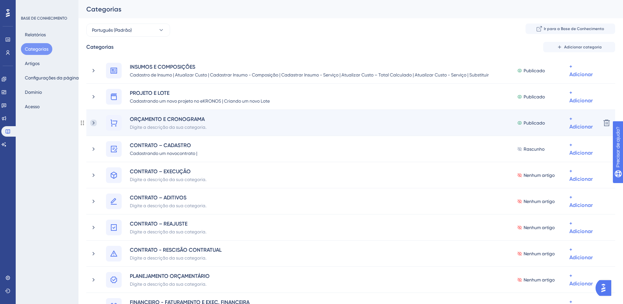
click at [94, 122] on icon at bounding box center [93, 123] width 7 height 7
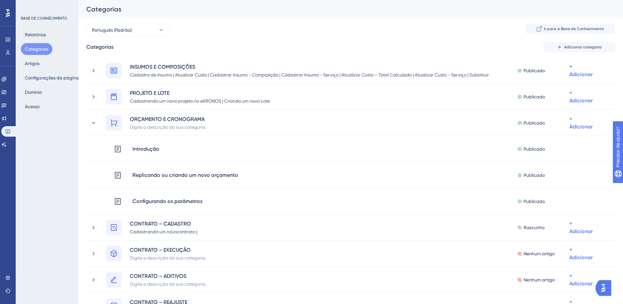
click at [44, 62] on div "Relatórios Categorias Artigos Configurações da página Domínio Acesso" at bounding box center [47, 71] width 53 height 84
click at [34, 64] on font "Artigos" at bounding box center [32, 63] width 15 height 5
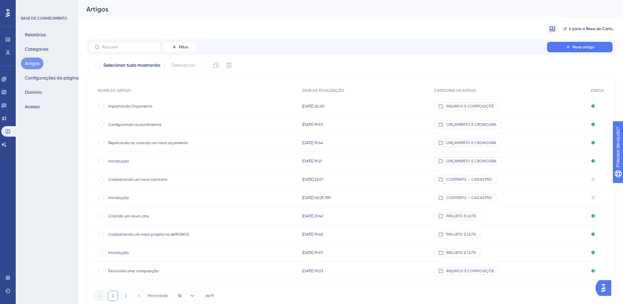
click at [150, 105] on font "Importando Orçamento" at bounding box center [130, 106] width 44 height 5
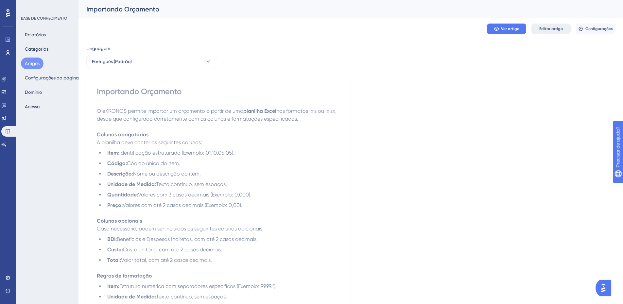
click at [550, 29] on font "Editar artigo" at bounding box center [552, 29] width 24 height 5
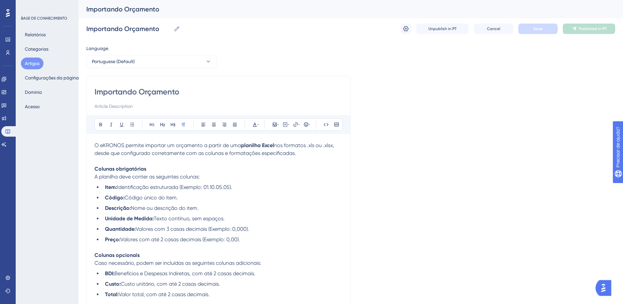
scroll to position [1354, 0]
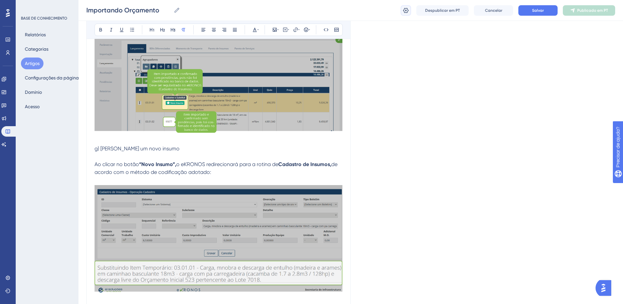
click at [405, 9] on icon at bounding box center [406, 10] width 7 height 7
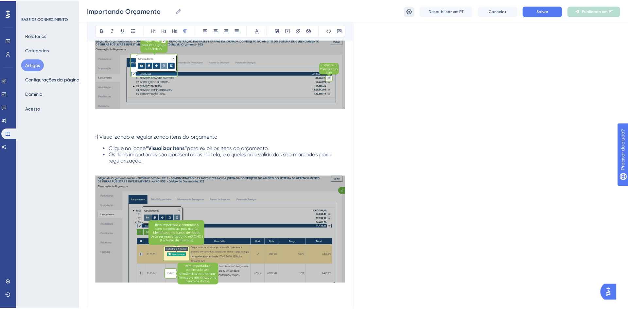
scroll to position [0, 0]
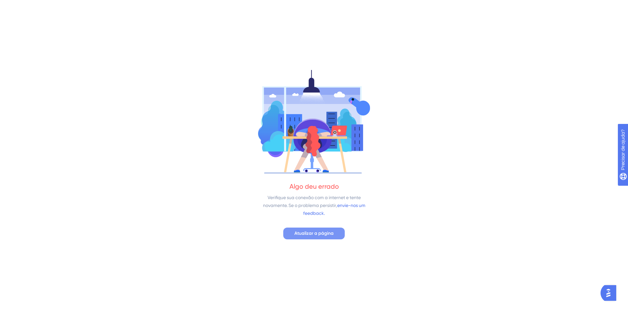
click at [311, 234] on font "Atualizar a página" at bounding box center [313, 234] width 39 height 6
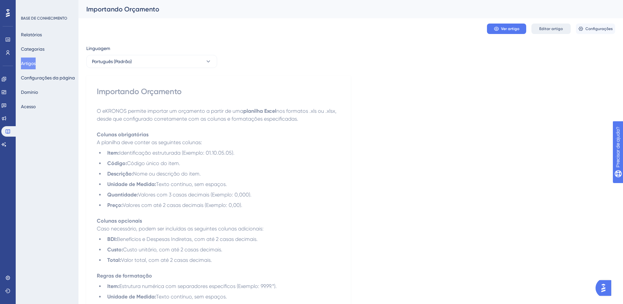
click at [553, 29] on font "Editar artigo" at bounding box center [552, 29] width 24 height 5
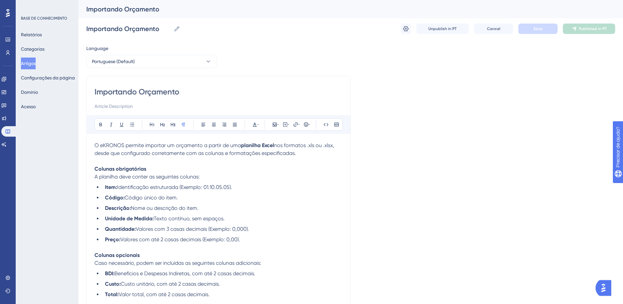
scroll to position [1354, 0]
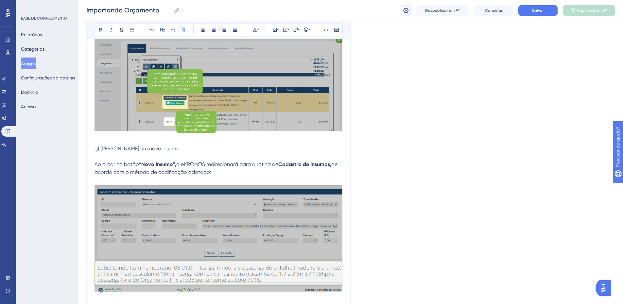
click at [404, 9] on icon at bounding box center [406, 10] width 7 height 7
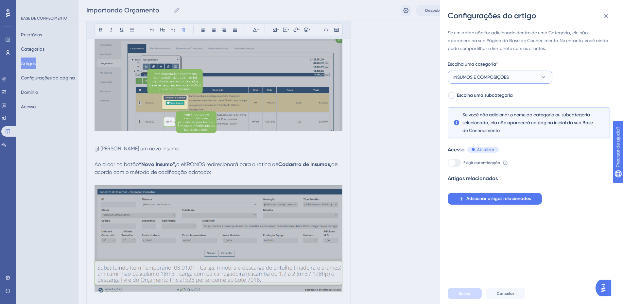
click at [490, 78] on font "INSUMOS E COMPOSIÇÕES" at bounding box center [481, 77] width 56 height 5
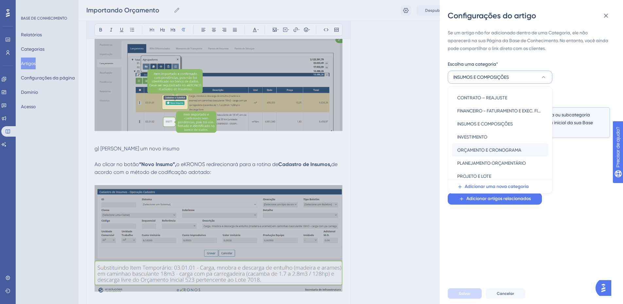
scroll to position [65, 0]
click at [487, 151] on font "ORÇAMENTO E CRONOGRAMA" at bounding box center [489, 149] width 64 height 5
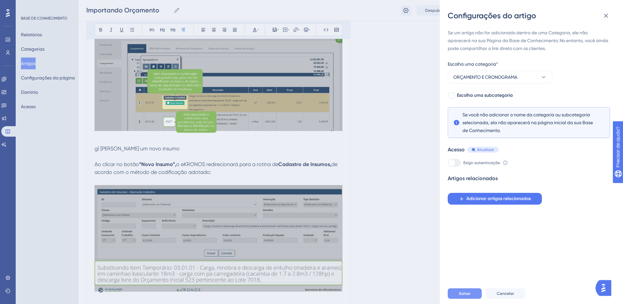
click at [460, 296] on font "Salvar" at bounding box center [465, 294] width 12 height 5
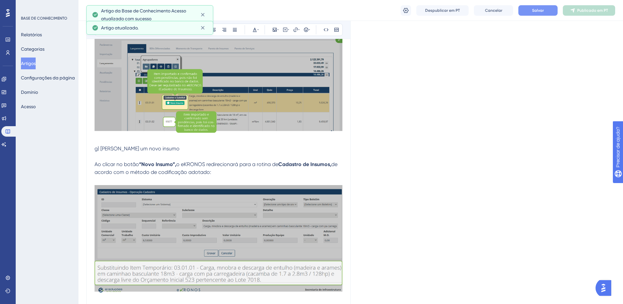
click at [542, 10] on font "Salvar" at bounding box center [538, 10] width 12 height 5
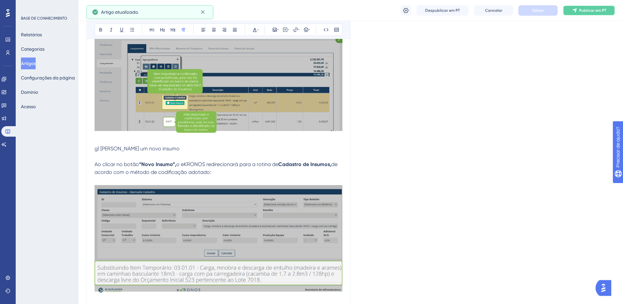
click at [591, 11] on font "Publicar em PT" at bounding box center [592, 10] width 27 height 5
